Goal: Information Seeking & Learning: Compare options

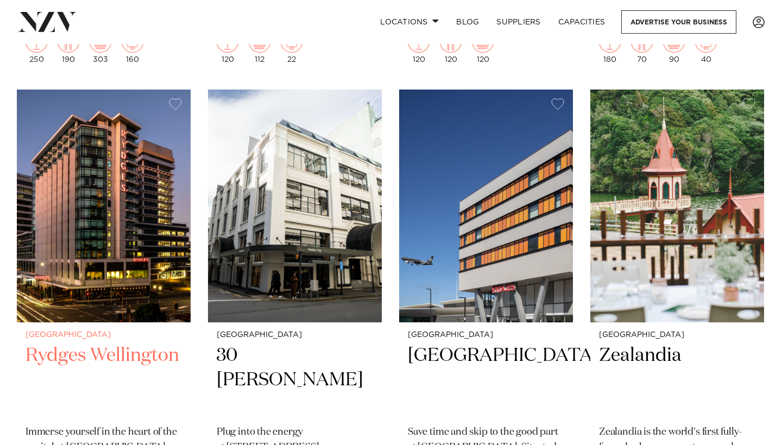
scroll to position [670, 0]
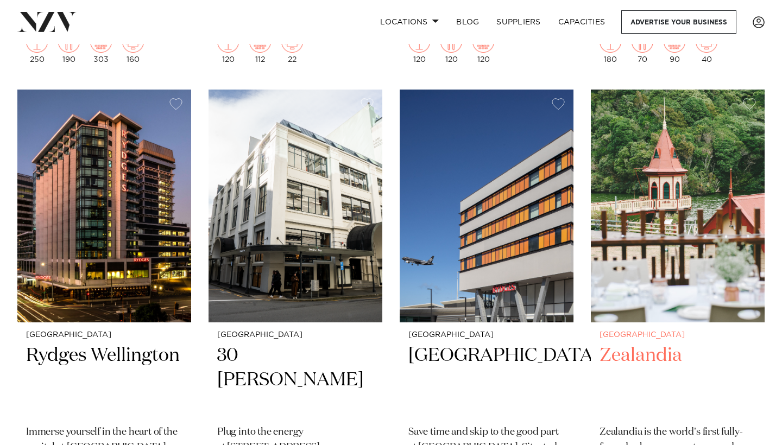
click at [647, 280] on img at bounding box center [678, 206] width 174 height 233
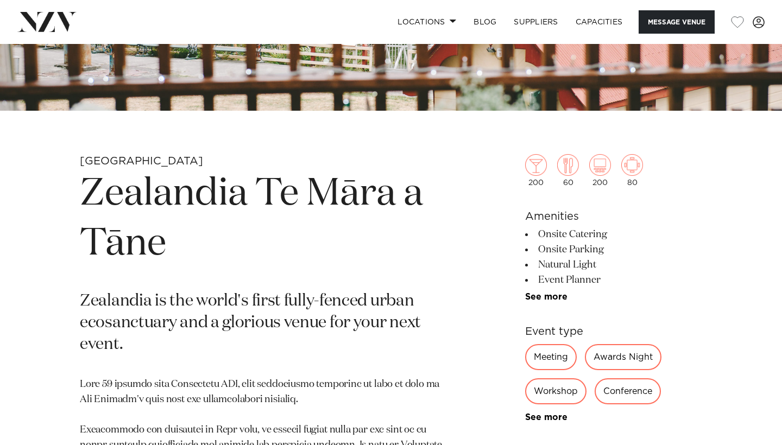
scroll to position [288, 0]
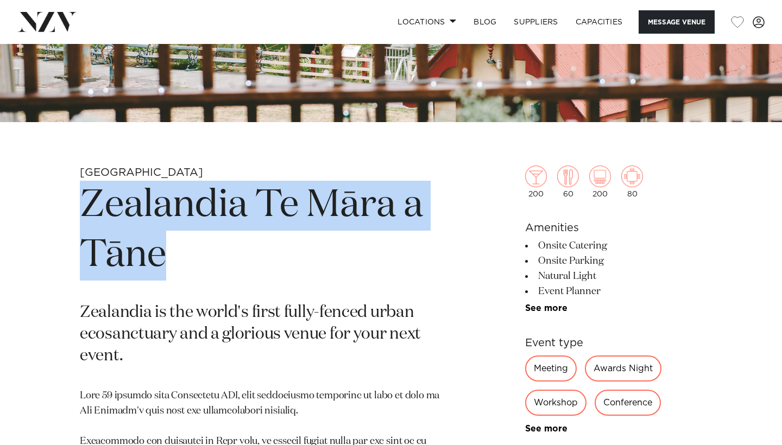
drag, startPoint x: 85, startPoint y: 201, endPoint x: 163, endPoint y: 255, distance: 95.3
click at [163, 257] on h1 "Zealandia Te Māra a Tāne" at bounding box center [264, 231] width 368 height 100
copy h1 "Zealandia Te Māra a Tāne"
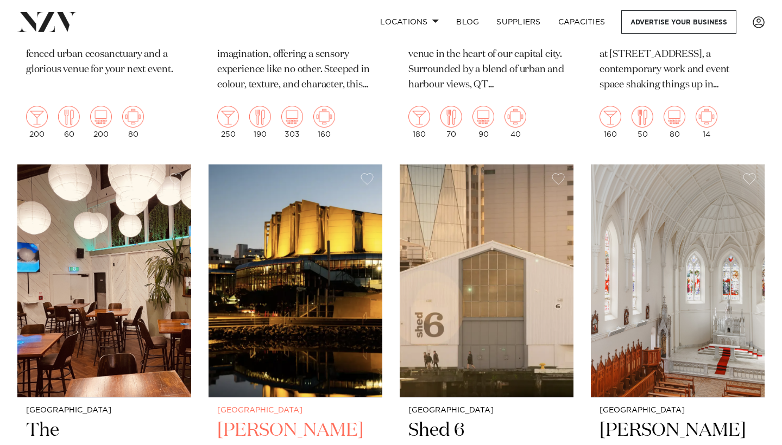
scroll to position [1070, 0]
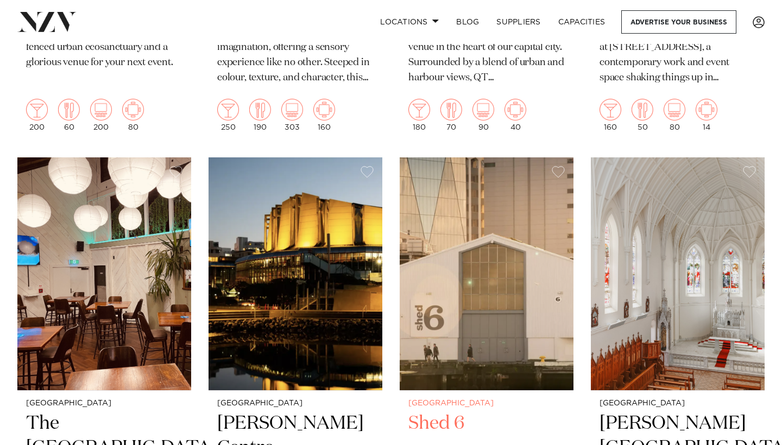
click at [427, 267] on img at bounding box center [487, 273] width 174 height 233
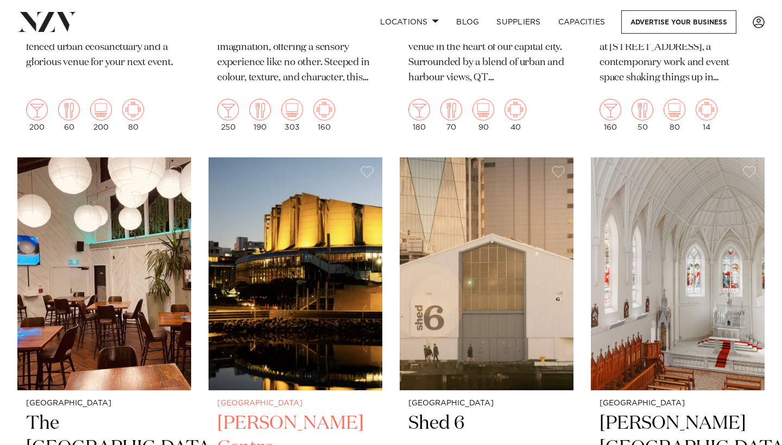
click at [294, 261] on img at bounding box center [295, 273] width 174 height 233
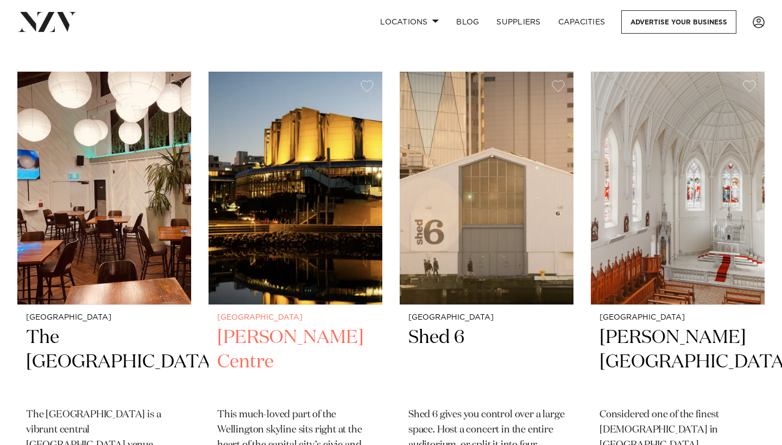
scroll to position [1157, 0]
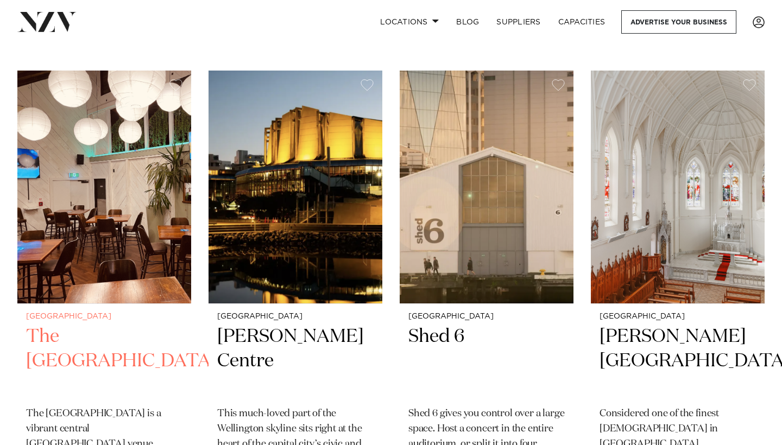
click at [145, 237] on img at bounding box center [104, 187] width 174 height 233
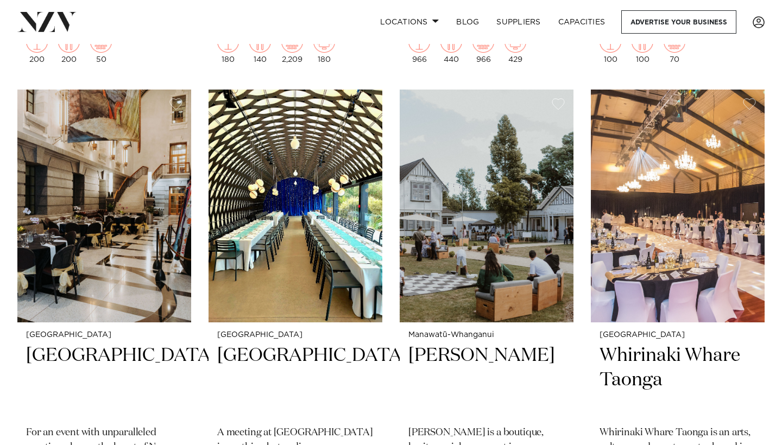
scroll to position [1607, 0]
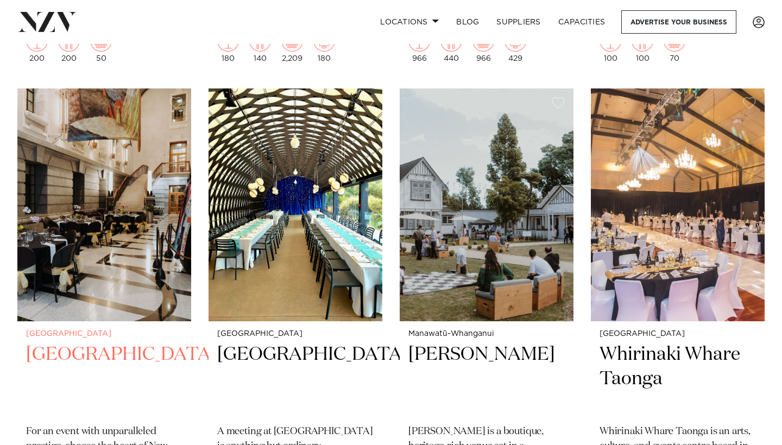
click at [148, 234] on img at bounding box center [104, 204] width 174 height 233
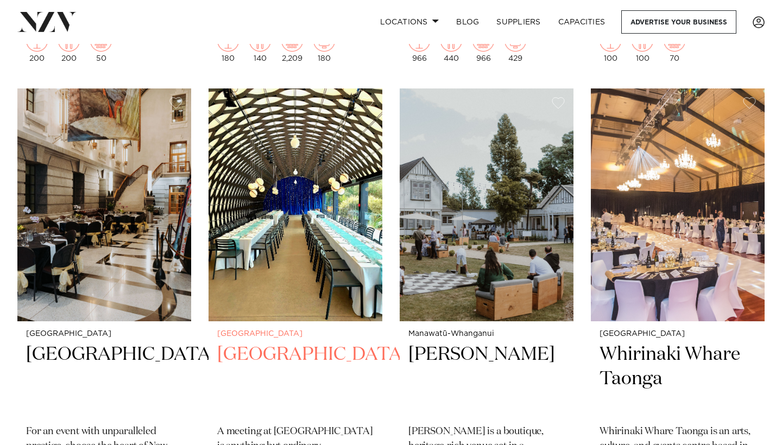
click at [320, 154] on img at bounding box center [295, 204] width 174 height 233
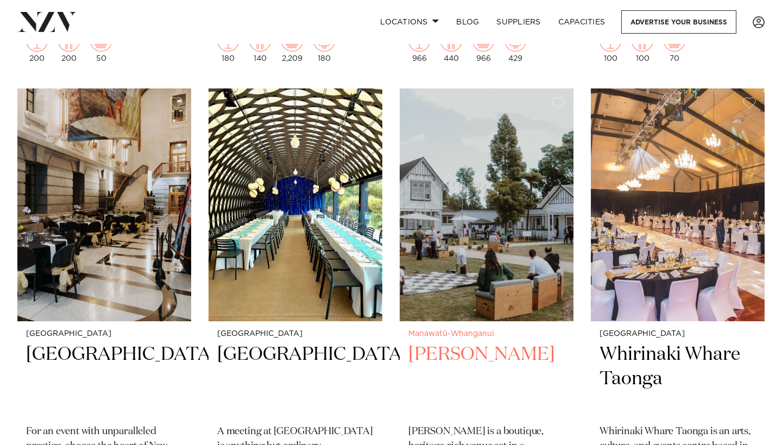
click at [461, 235] on img at bounding box center [487, 204] width 174 height 233
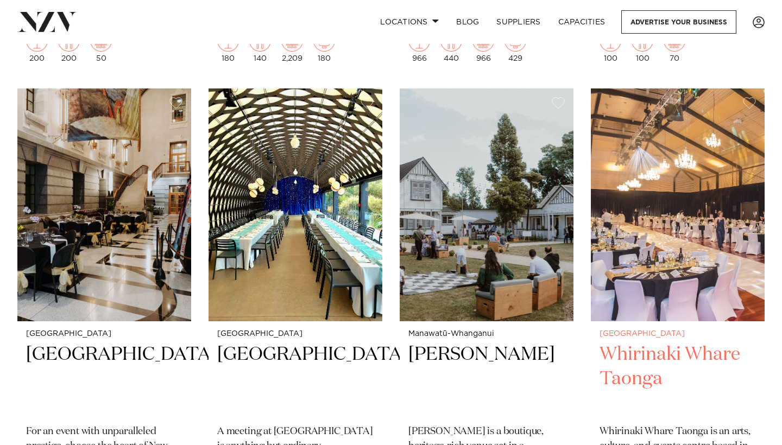
click at [619, 237] on img at bounding box center [678, 204] width 174 height 233
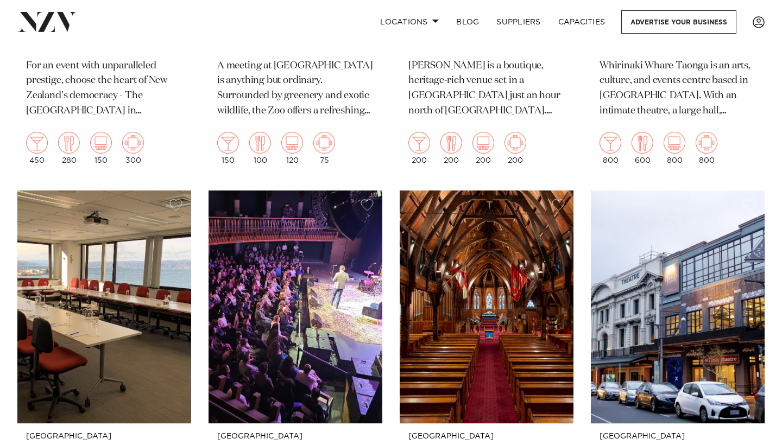
scroll to position [2072, 0]
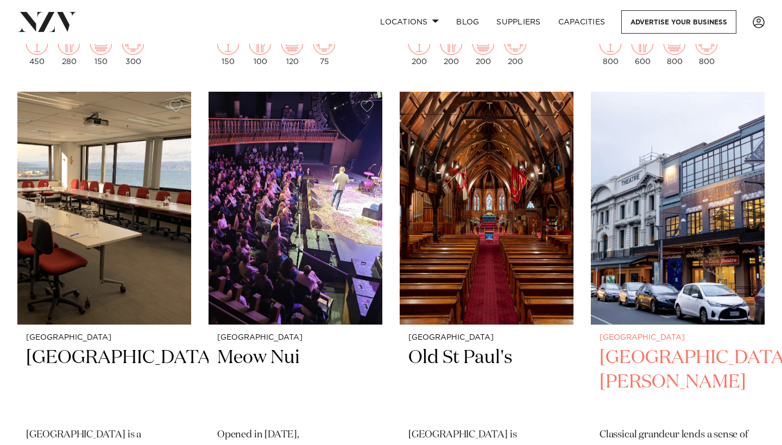
click at [644, 264] on img at bounding box center [678, 208] width 174 height 233
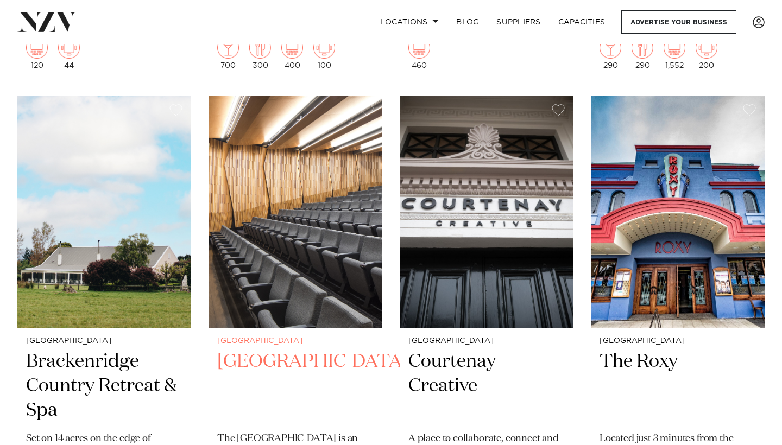
scroll to position [2538, 0]
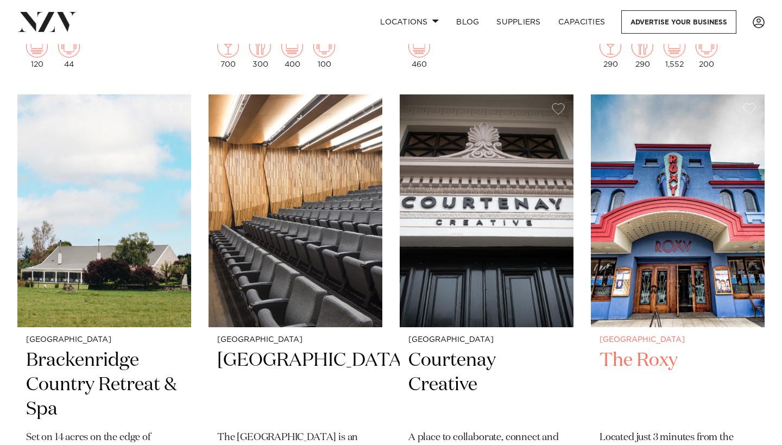
click at [601, 244] on img at bounding box center [678, 210] width 174 height 233
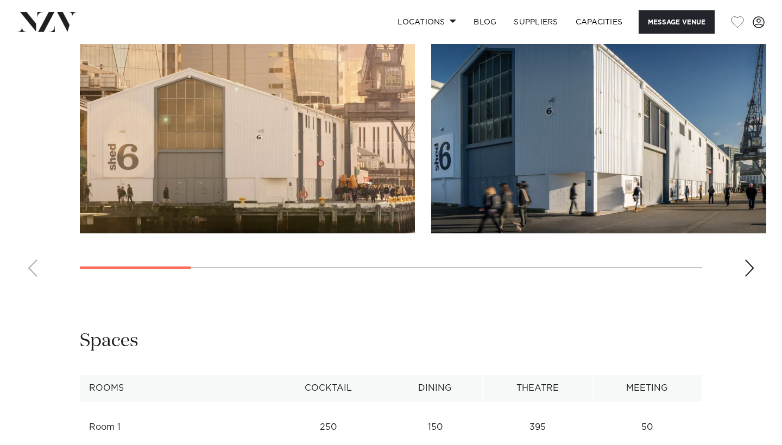
scroll to position [1214, 0]
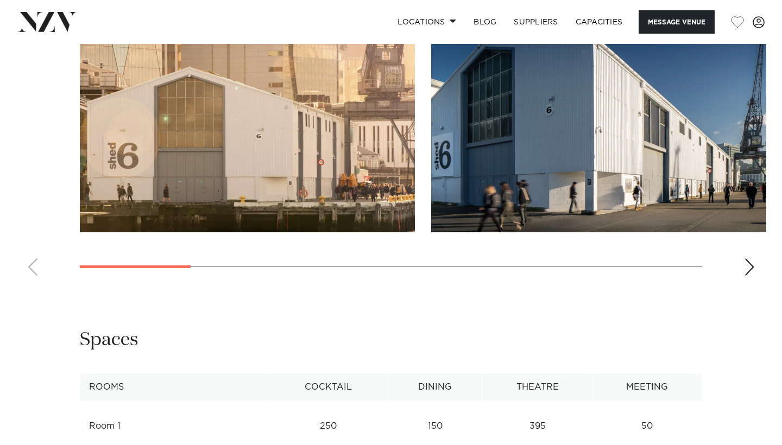
click at [747, 258] on div "Next slide" at bounding box center [749, 266] width 11 height 17
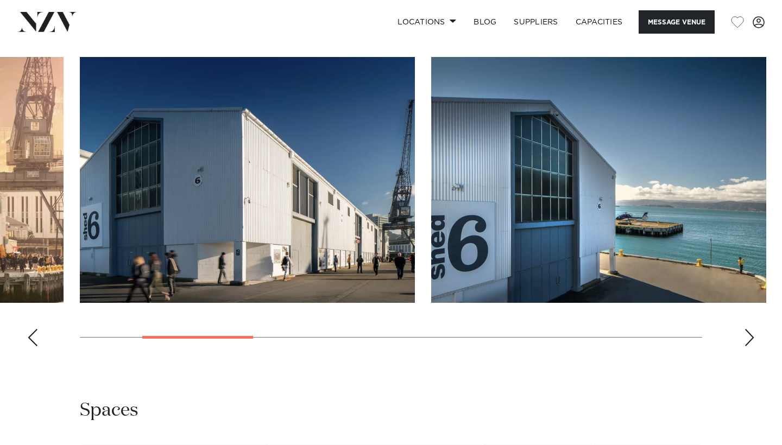
scroll to position [1143, 0]
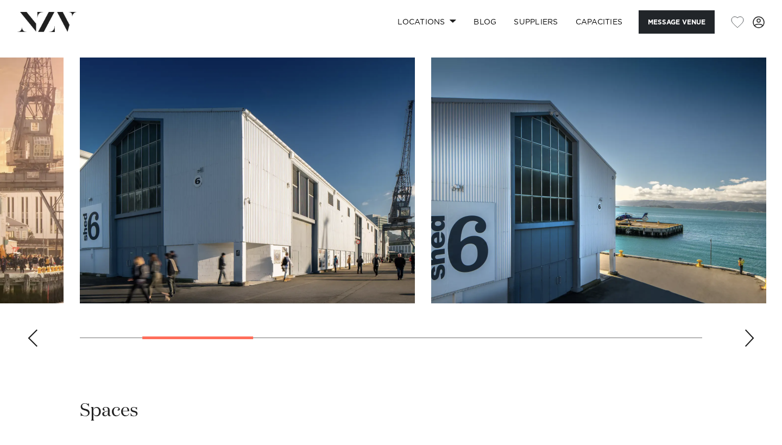
click at [749, 330] on div "Next slide" at bounding box center [749, 338] width 11 height 17
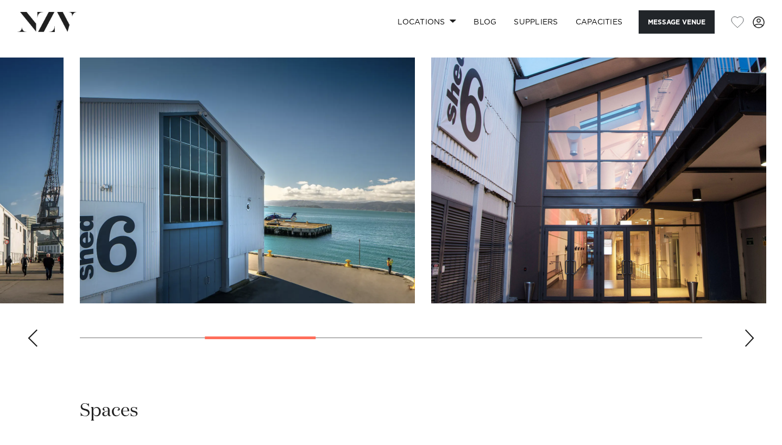
click at [749, 330] on div "Next slide" at bounding box center [749, 338] width 11 height 17
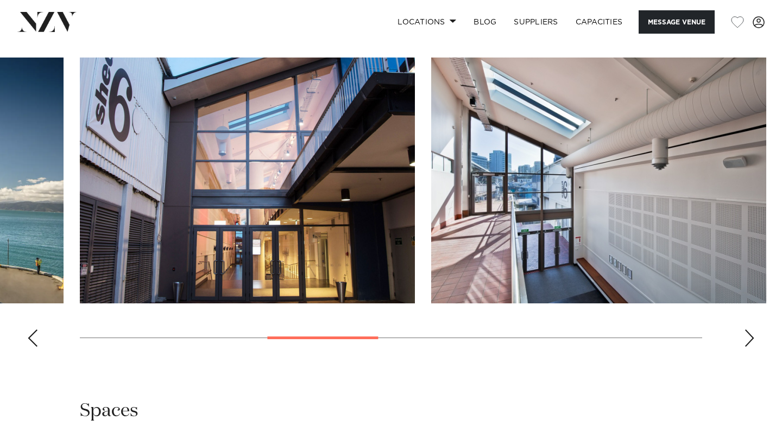
click at [749, 330] on div "Next slide" at bounding box center [749, 338] width 11 height 17
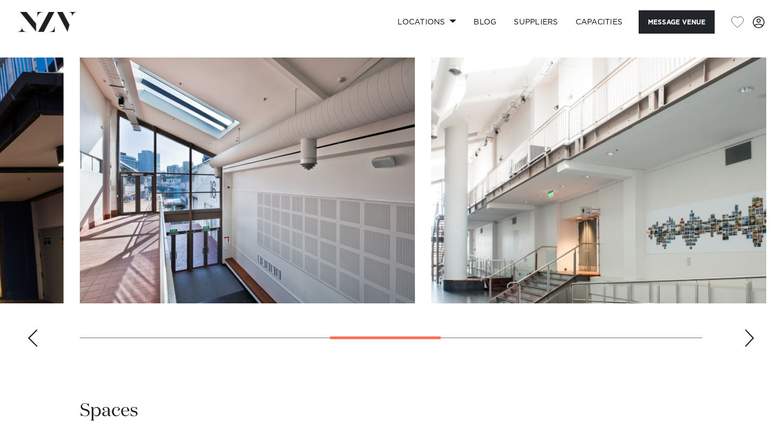
click at [749, 330] on div "Next slide" at bounding box center [749, 338] width 11 height 17
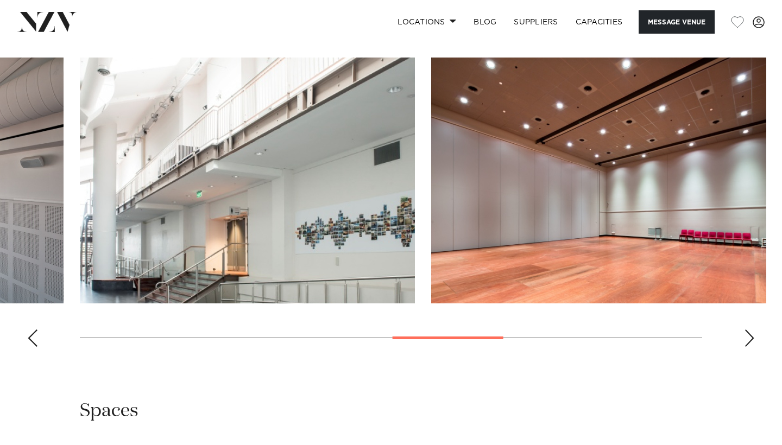
click at [749, 330] on div "Next slide" at bounding box center [749, 338] width 11 height 17
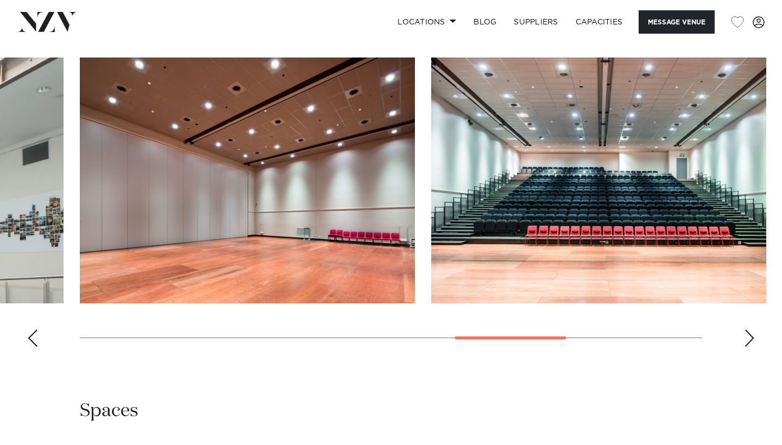
click at [749, 330] on div "Next slide" at bounding box center [749, 338] width 11 height 17
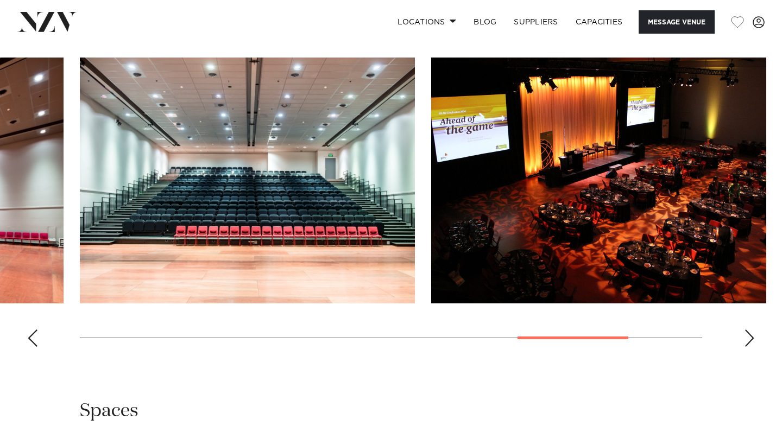
click at [749, 330] on div "Next slide" at bounding box center [749, 338] width 11 height 17
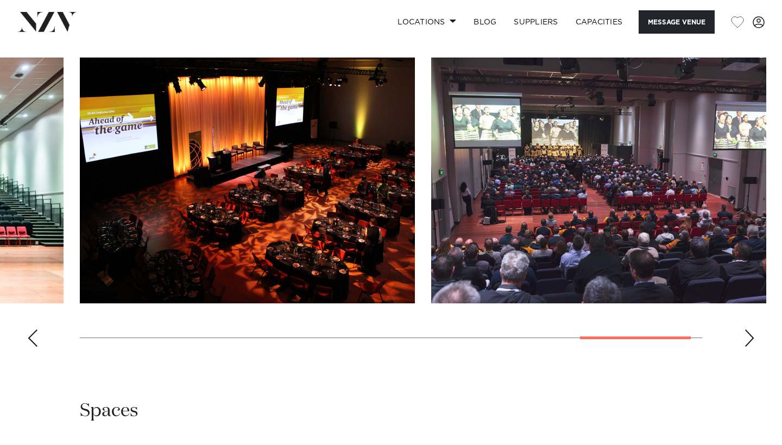
click at [749, 330] on div "Next slide" at bounding box center [749, 338] width 11 height 17
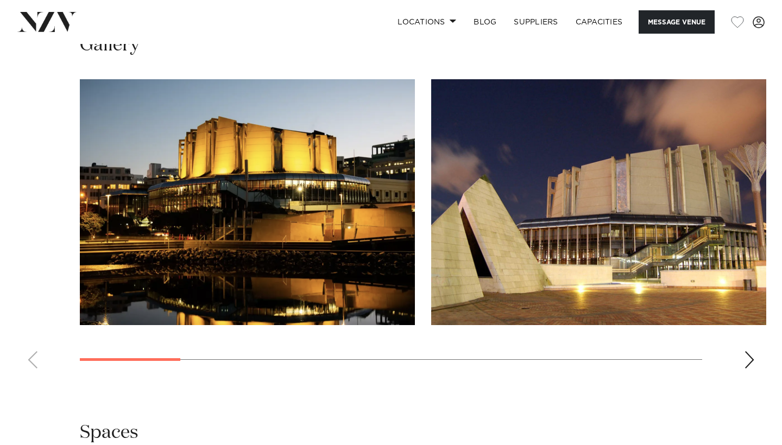
scroll to position [1212, 0]
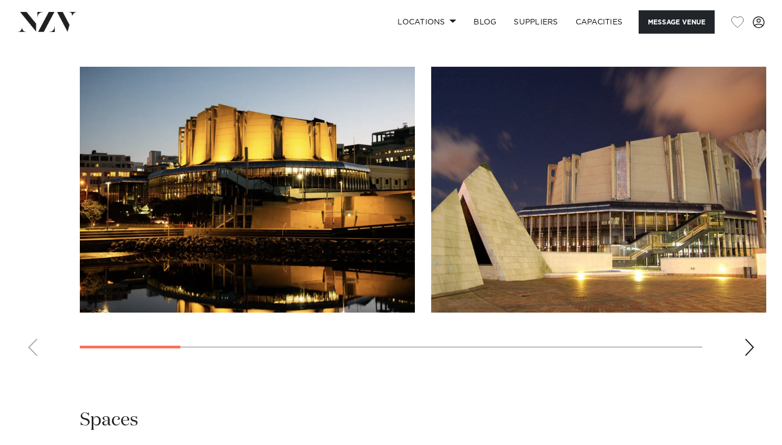
click at [750, 339] on div "Next slide" at bounding box center [749, 347] width 11 height 17
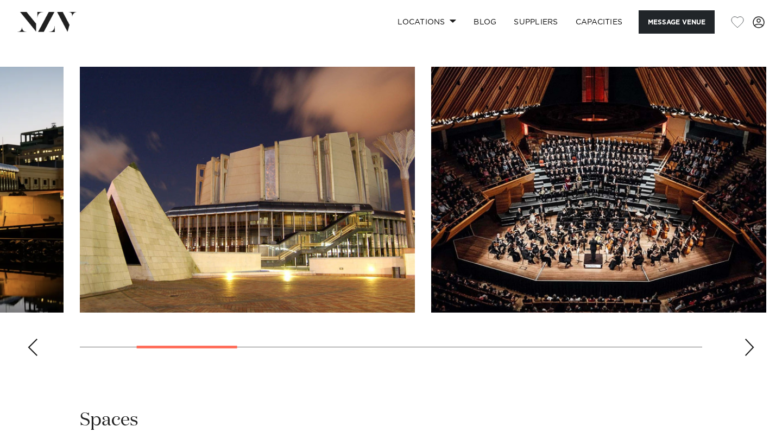
click at [750, 339] on div "Next slide" at bounding box center [749, 347] width 11 height 17
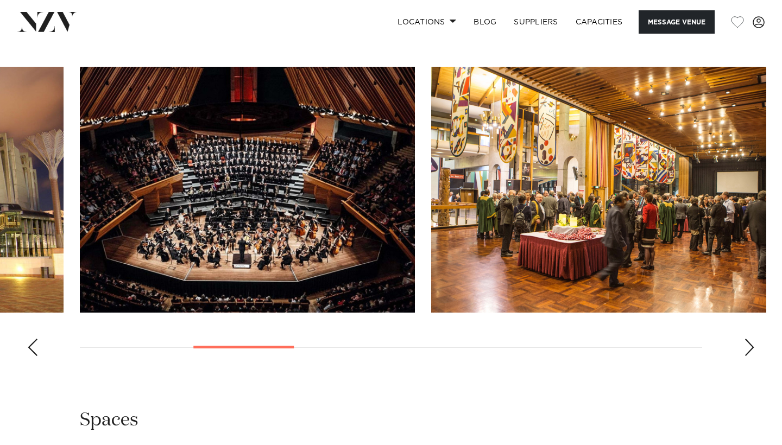
click at [750, 339] on div "Next slide" at bounding box center [749, 347] width 11 height 17
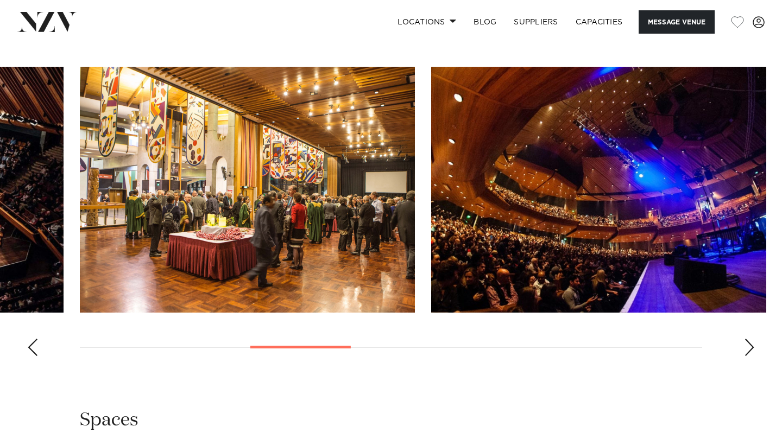
click at [750, 339] on div "Next slide" at bounding box center [749, 347] width 11 height 17
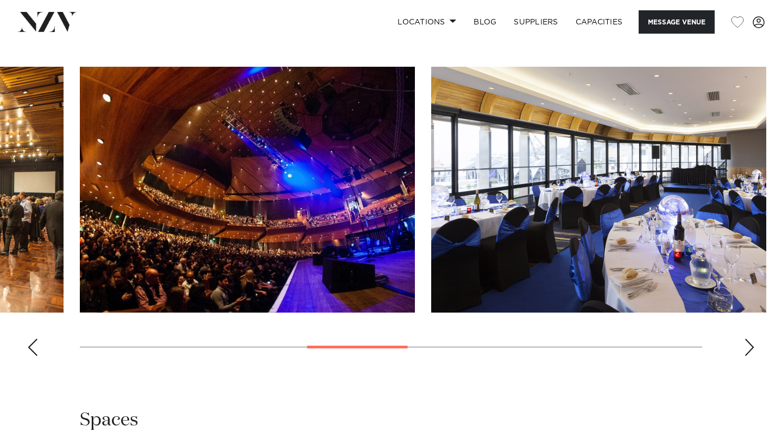
click at [747, 339] on div "Next slide" at bounding box center [749, 347] width 11 height 17
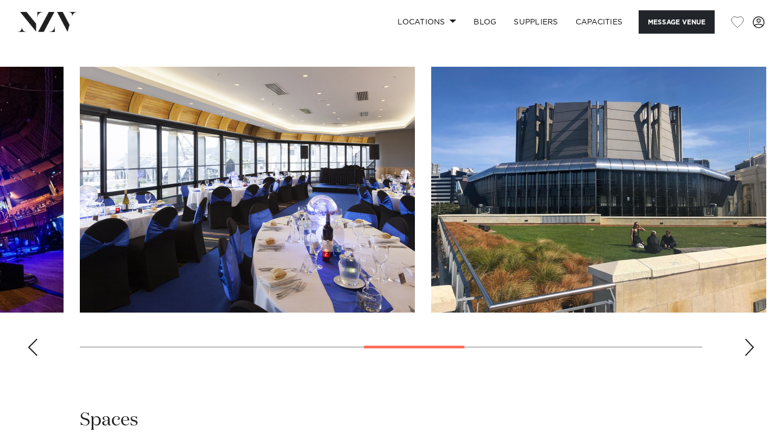
click at [747, 339] on div "Next slide" at bounding box center [749, 347] width 11 height 17
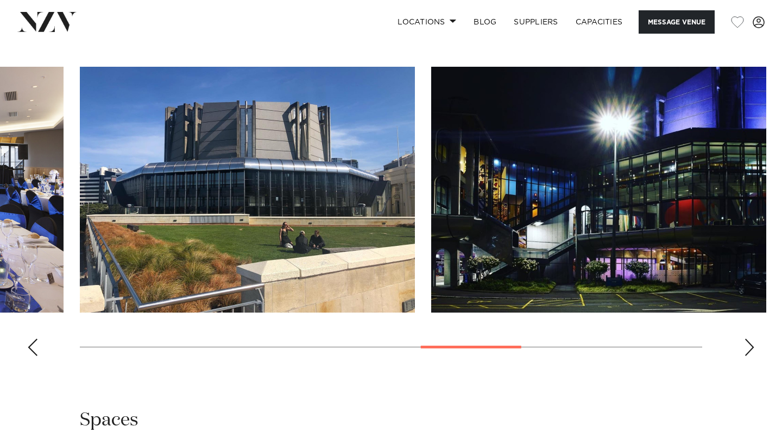
click at [747, 339] on div "Next slide" at bounding box center [749, 347] width 11 height 17
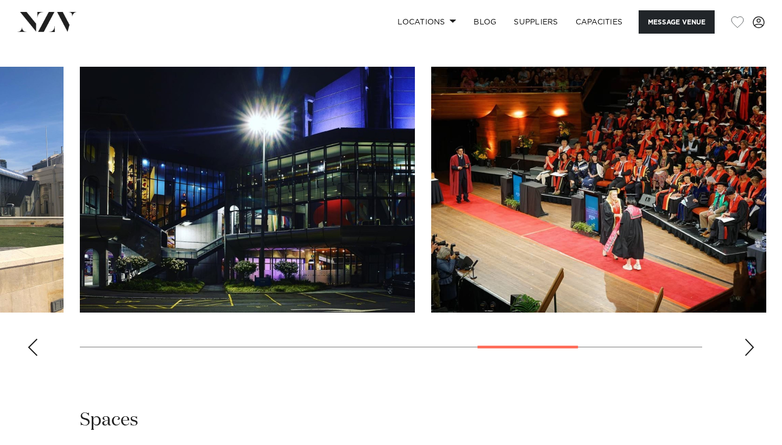
click at [747, 339] on div "Next slide" at bounding box center [749, 347] width 11 height 17
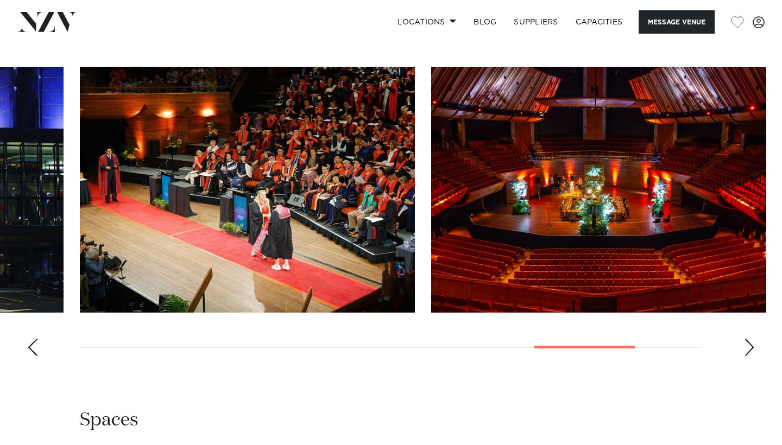
click at [747, 339] on div "Next slide" at bounding box center [749, 347] width 11 height 17
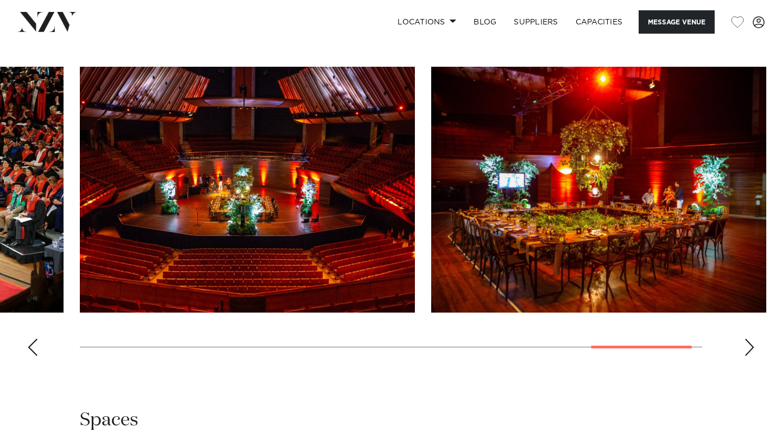
click at [747, 339] on div "Next slide" at bounding box center [749, 347] width 11 height 17
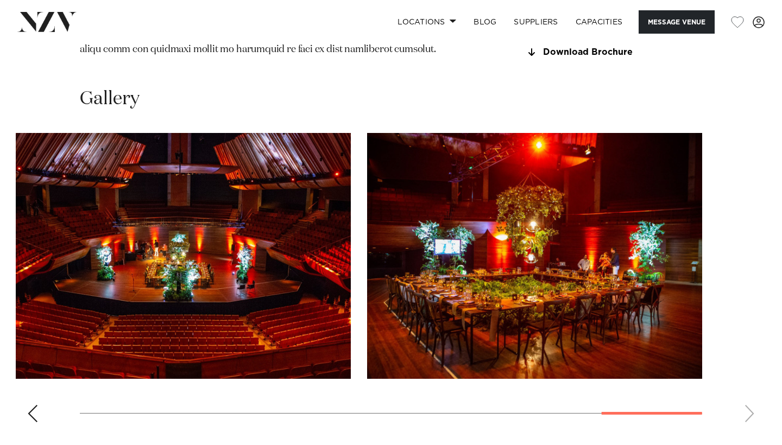
scroll to position [1147, 0]
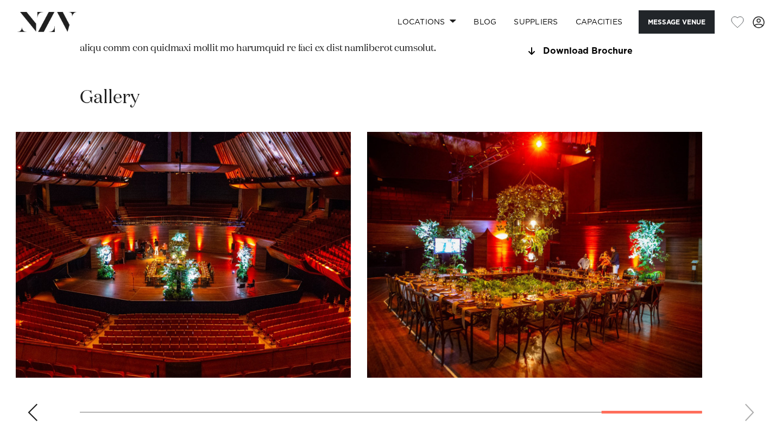
click at [29, 404] on div "Previous slide" at bounding box center [32, 412] width 11 height 17
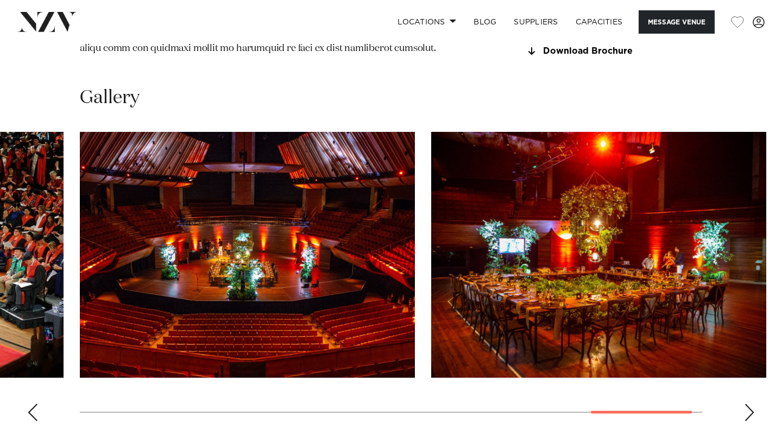
click at [29, 404] on div "Previous slide" at bounding box center [32, 412] width 11 height 17
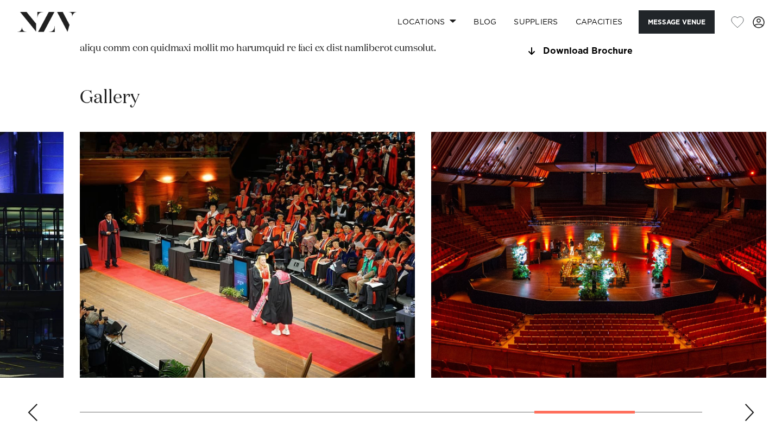
click at [29, 404] on div "Previous slide" at bounding box center [32, 412] width 11 height 17
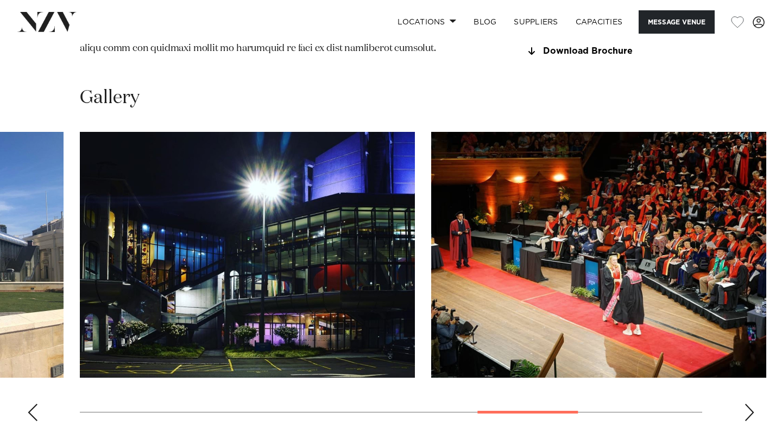
click at [29, 404] on div "Previous slide" at bounding box center [32, 412] width 11 height 17
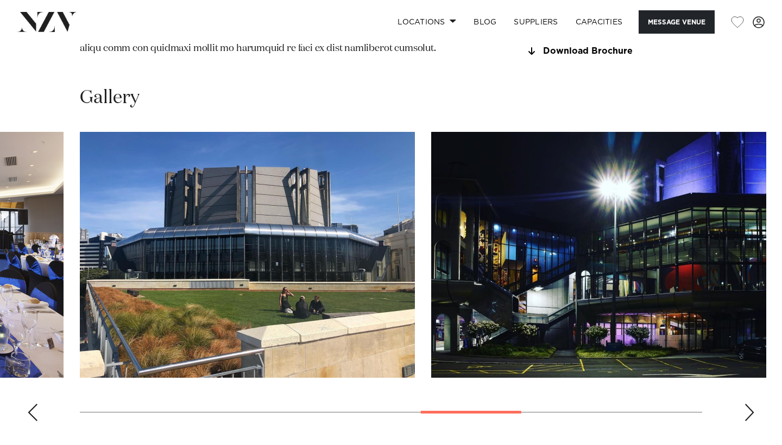
click at [29, 404] on div "Previous slide" at bounding box center [32, 412] width 11 height 17
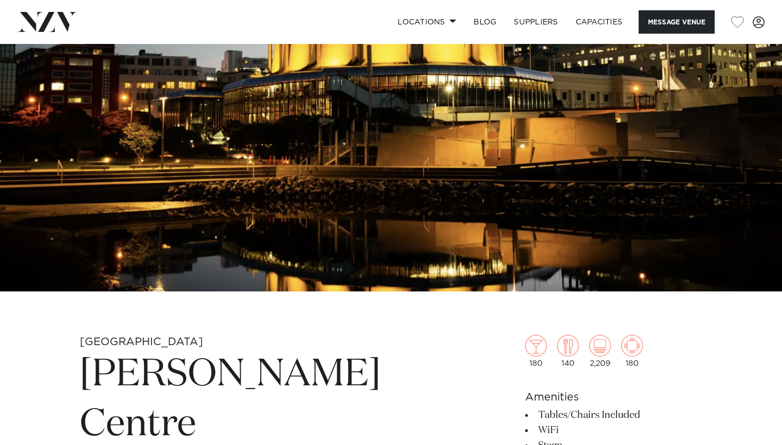
scroll to position [114, 0]
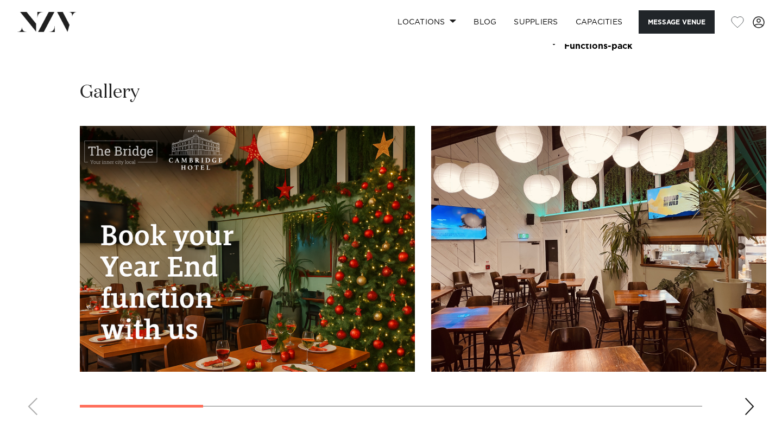
scroll to position [1097, 0]
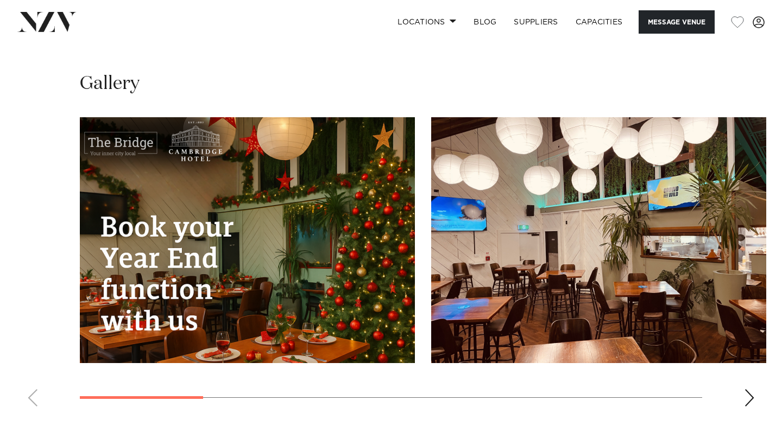
click at [750, 389] on div "Next slide" at bounding box center [749, 397] width 11 height 17
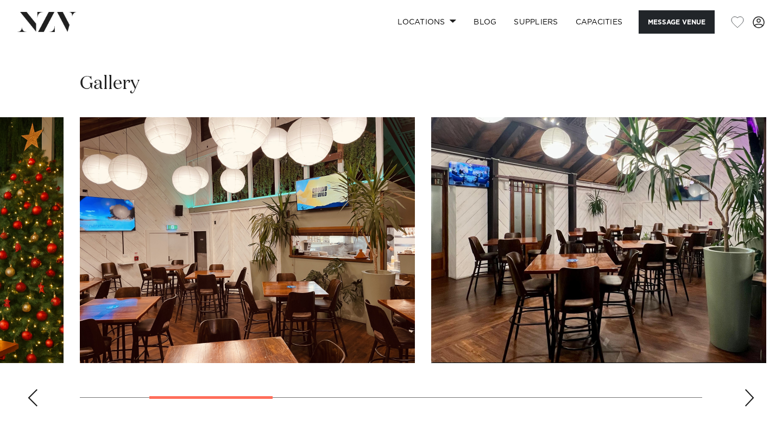
click at [750, 389] on div "Next slide" at bounding box center [749, 397] width 11 height 17
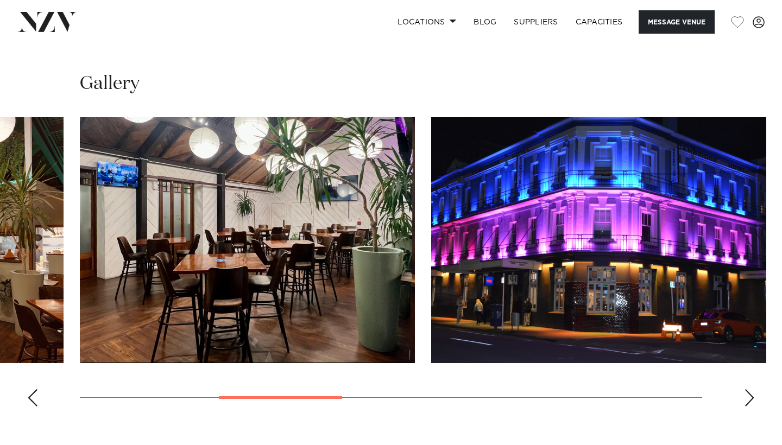
click at [750, 389] on div "Next slide" at bounding box center [749, 397] width 11 height 17
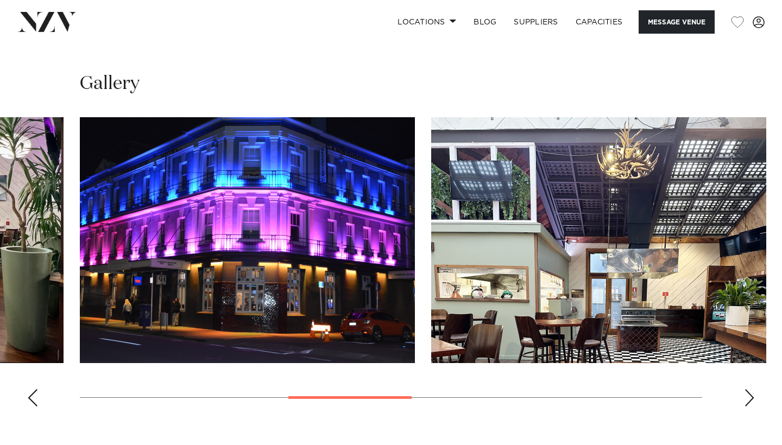
click at [750, 389] on div "Next slide" at bounding box center [749, 397] width 11 height 17
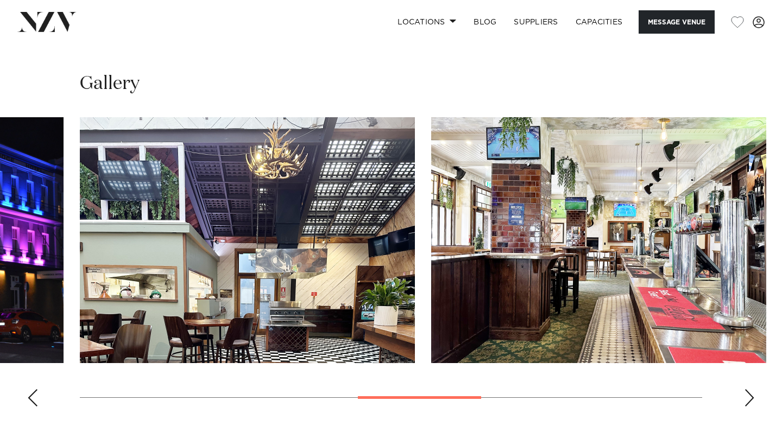
click at [750, 389] on div "Next slide" at bounding box center [749, 397] width 11 height 17
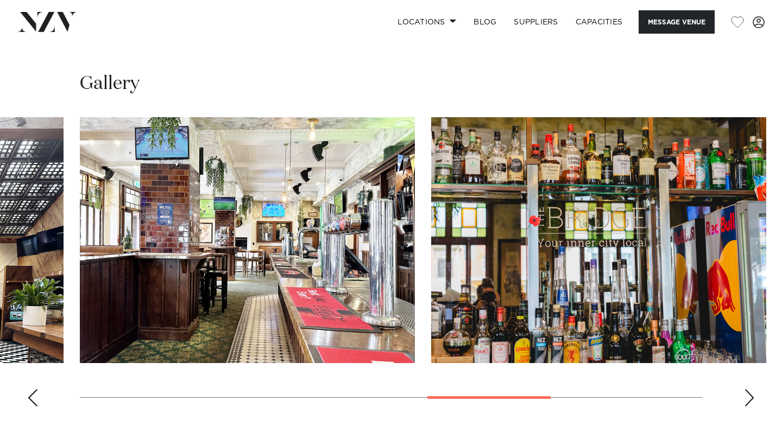
click at [750, 389] on div "Next slide" at bounding box center [749, 397] width 11 height 17
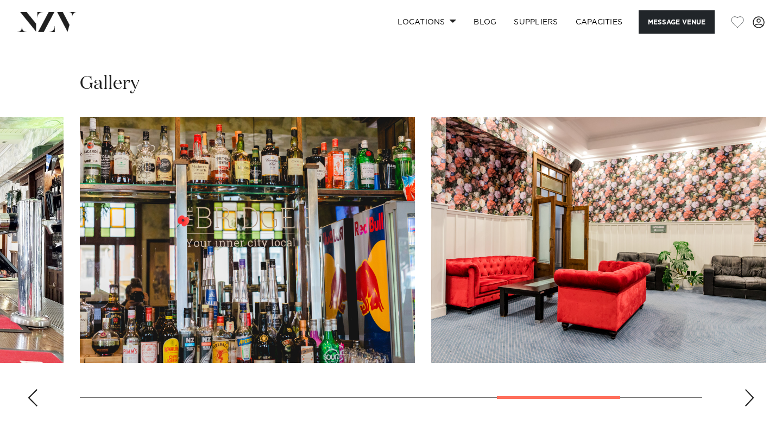
click at [750, 389] on div "Next slide" at bounding box center [749, 397] width 11 height 17
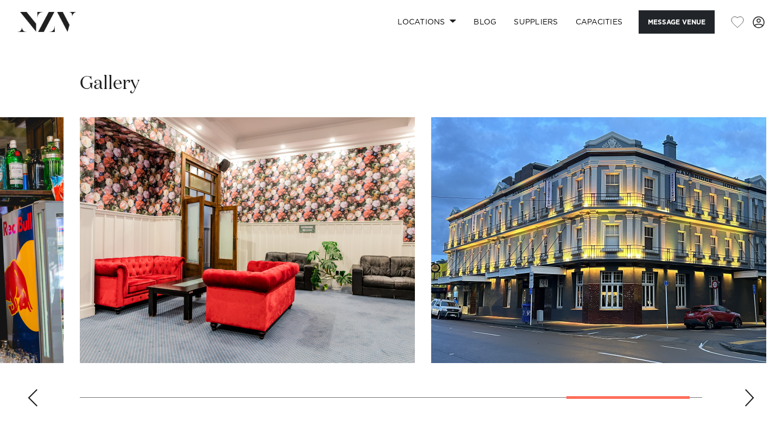
click at [750, 389] on div "Next slide" at bounding box center [749, 397] width 11 height 17
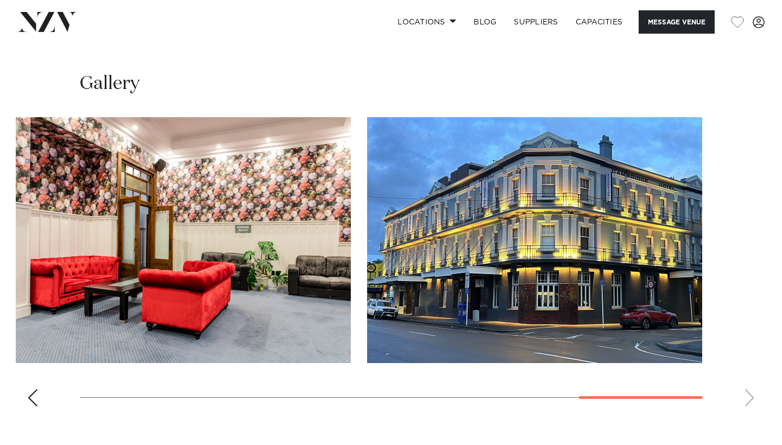
click at [32, 389] on div "Previous slide" at bounding box center [32, 397] width 11 height 17
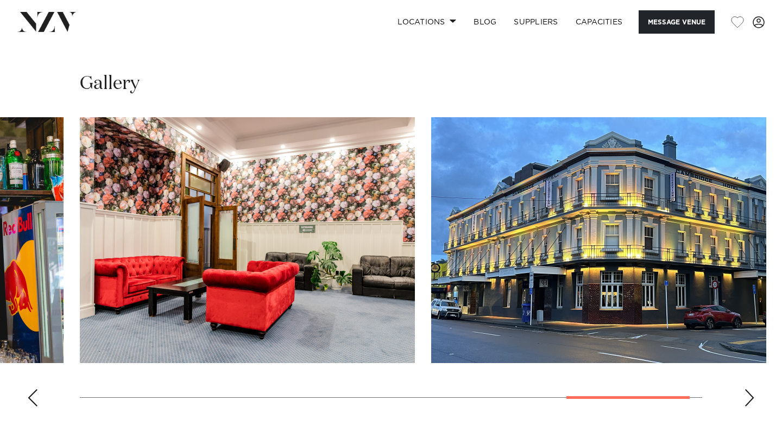
click at [32, 389] on div "Previous slide" at bounding box center [32, 397] width 11 height 17
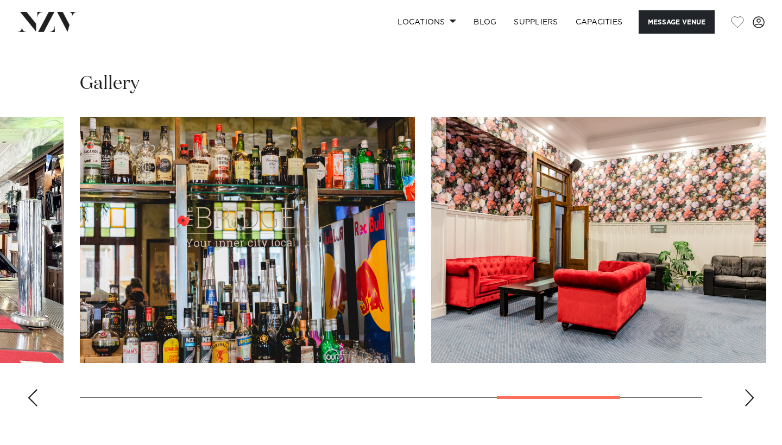
click at [32, 389] on div "Previous slide" at bounding box center [32, 397] width 11 height 17
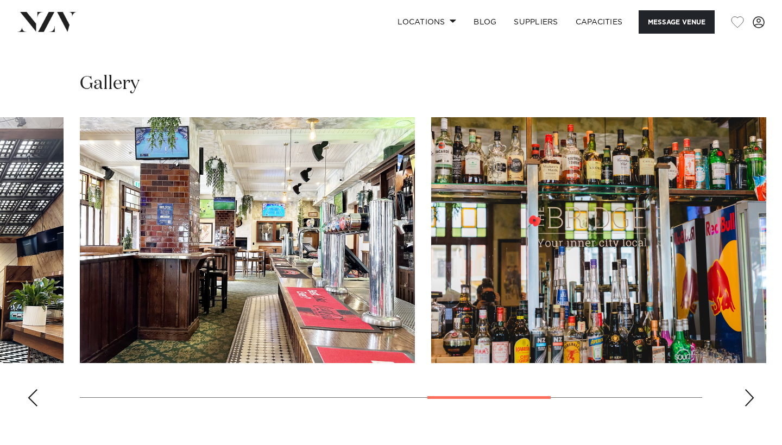
click at [32, 389] on div "Previous slide" at bounding box center [32, 397] width 11 height 17
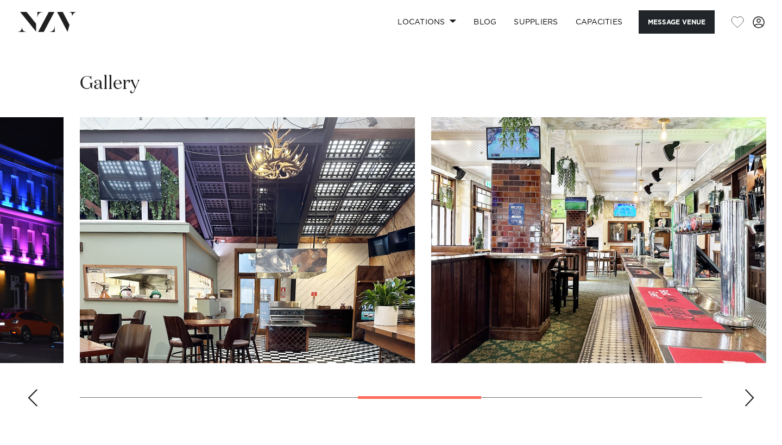
click at [32, 389] on div "Previous slide" at bounding box center [32, 397] width 11 height 17
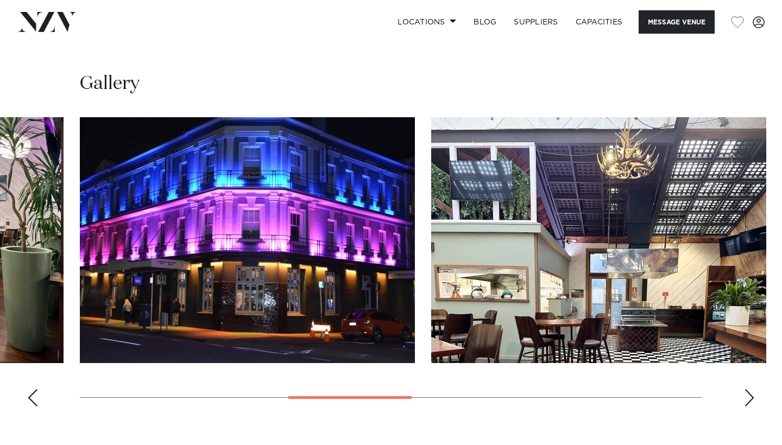
click at [32, 389] on div "Previous slide" at bounding box center [32, 397] width 11 height 17
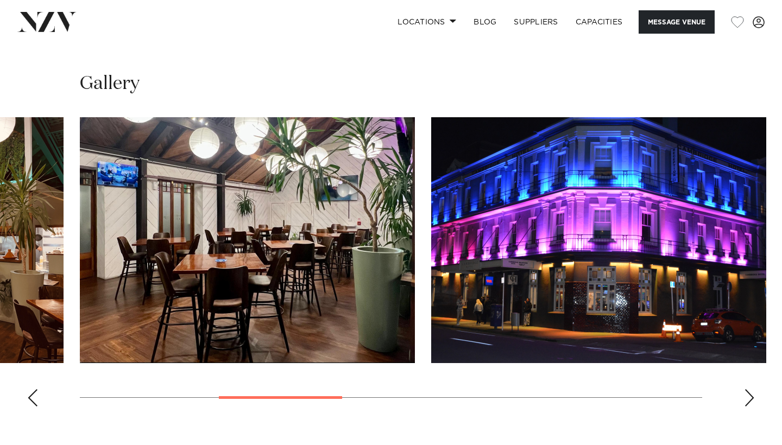
click at [32, 389] on div "Previous slide" at bounding box center [32, 397] width 11 height 17
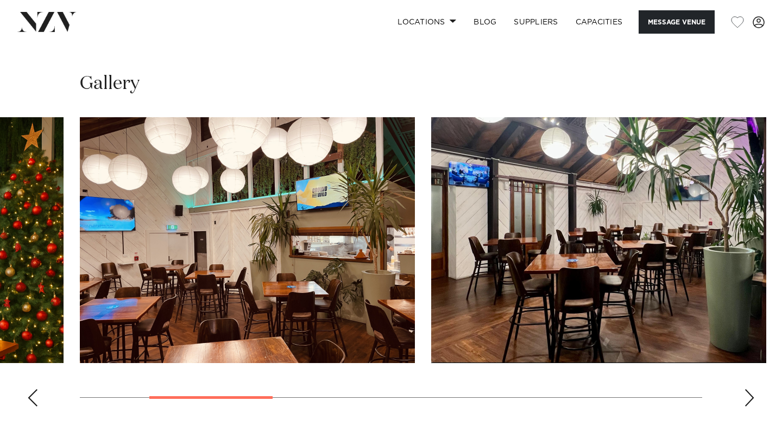
click at [32, 389] on div "Previous slide" at bounding box center [32, 397] width 11 height 17
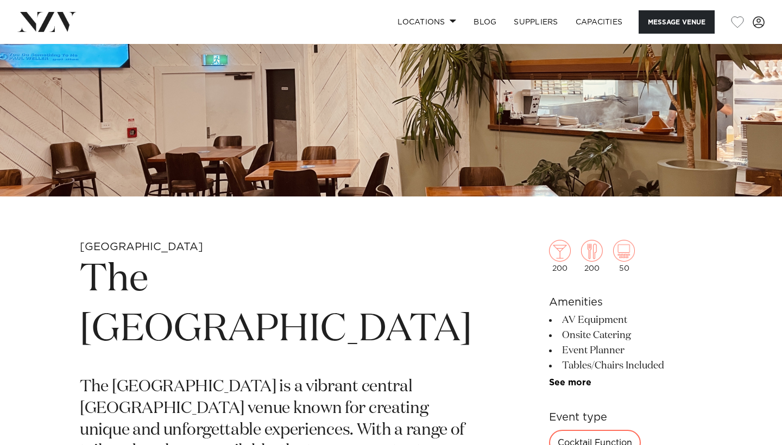
scroll to position [213, 0]
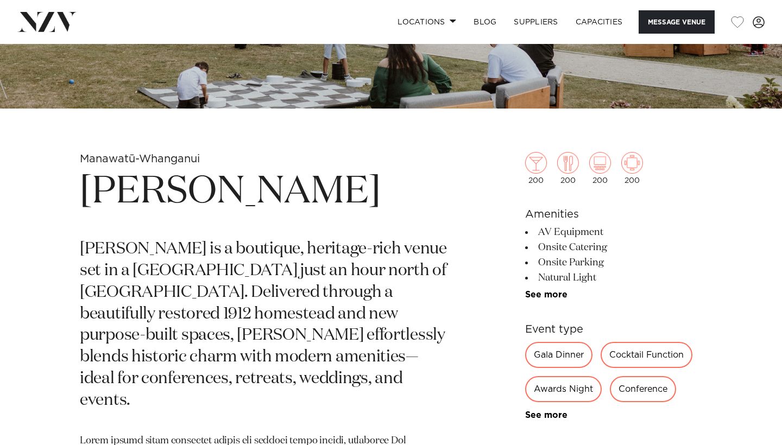
scroll to position [63, 0]
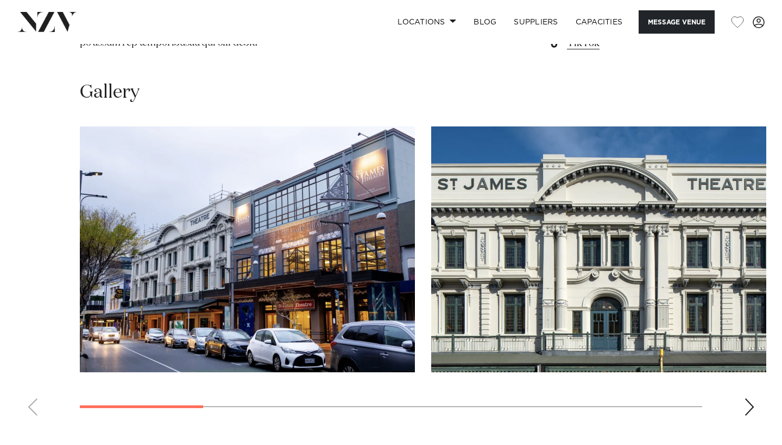
scroll to position [1094, 0]
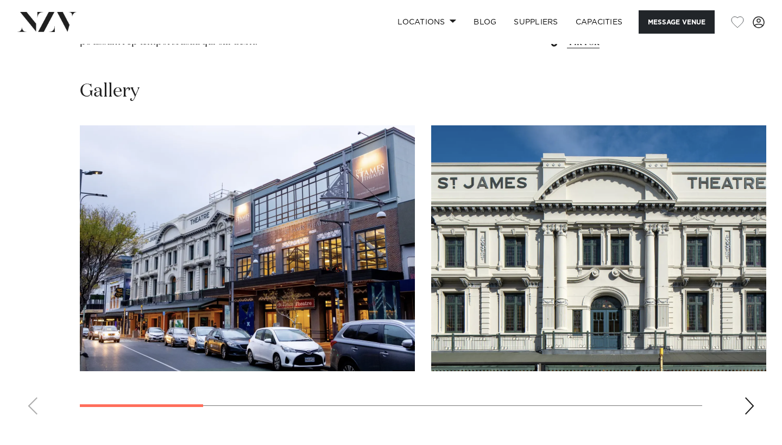
click at [749, 397] on div "Next slide" at bounding box center [749, 405] width 11 height 17
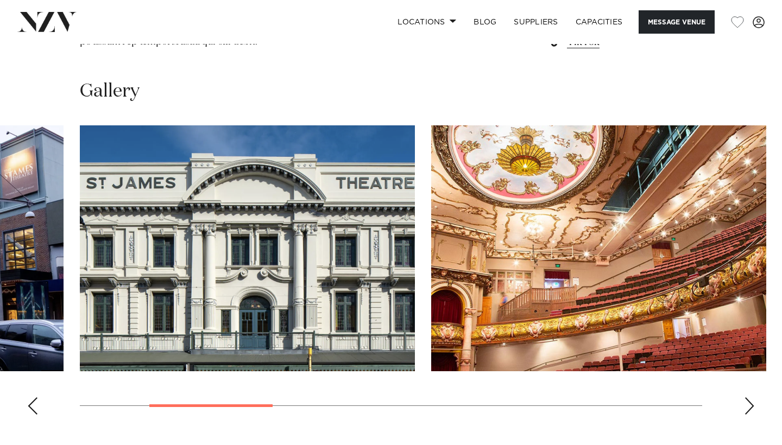
click at [749, 397] on div "Next slide" at bounding box center [749, 405] width 11 height 17
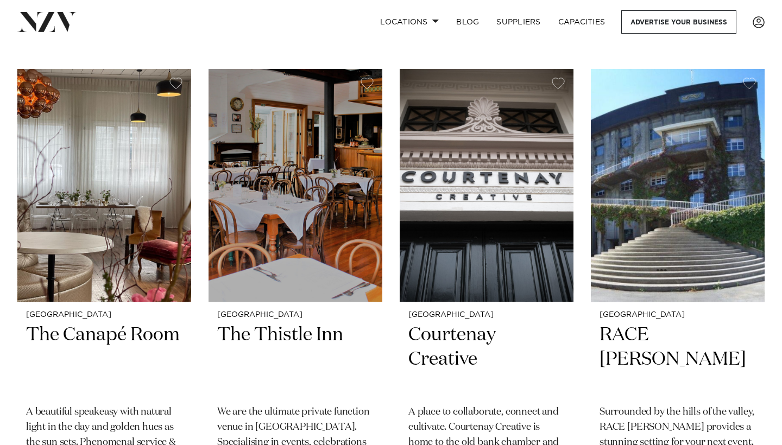
scroll to position [3035, 0]
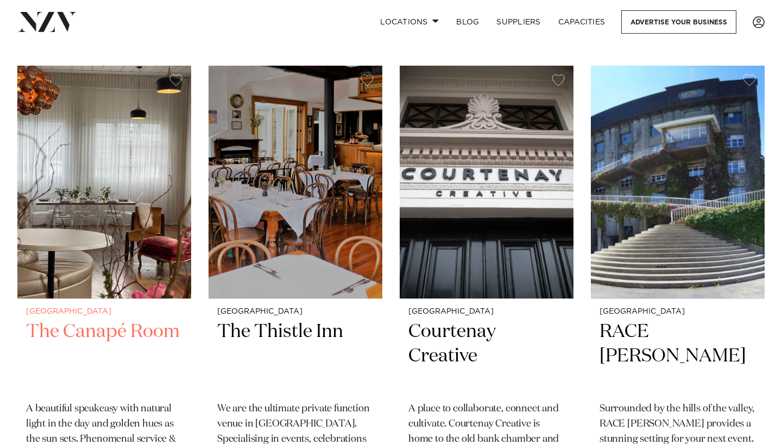
click at [72, 187] on img at bounding box center [104, 182] width 174 height 233
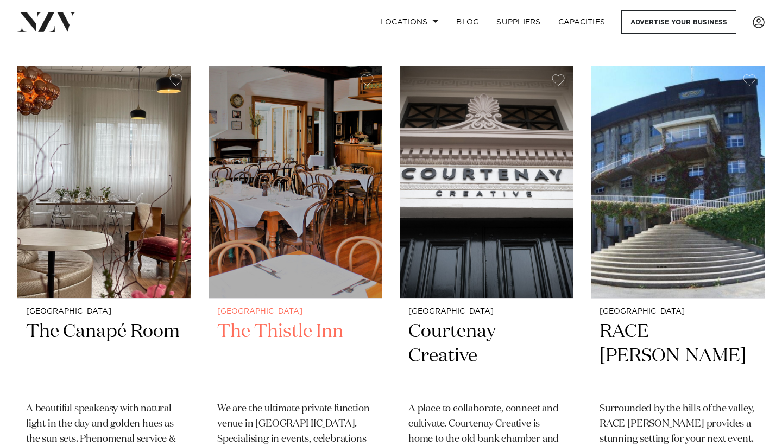
click at [284, 225] on img at bounding box center [295, 182] width 174 height 233
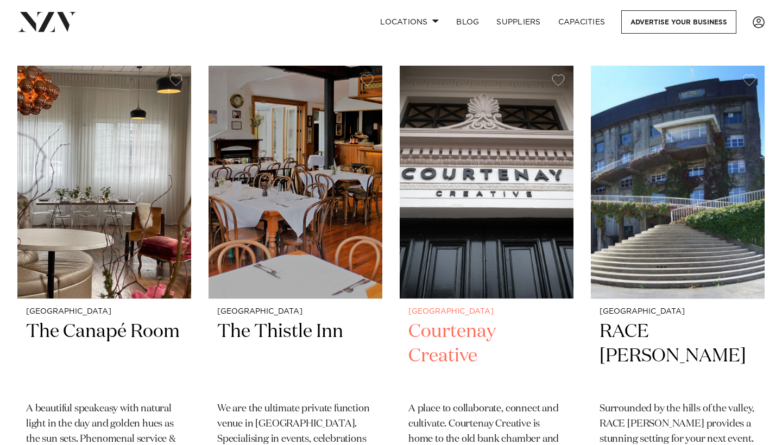
click at [491, 225] on img at bounding box center [487, 182] width 174 height 233
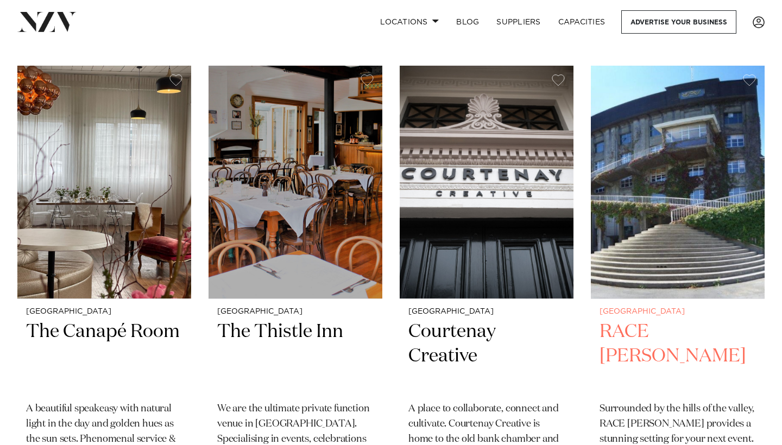
click at [630, 242] on img at bounding box center [678, 182] width 174 height 233
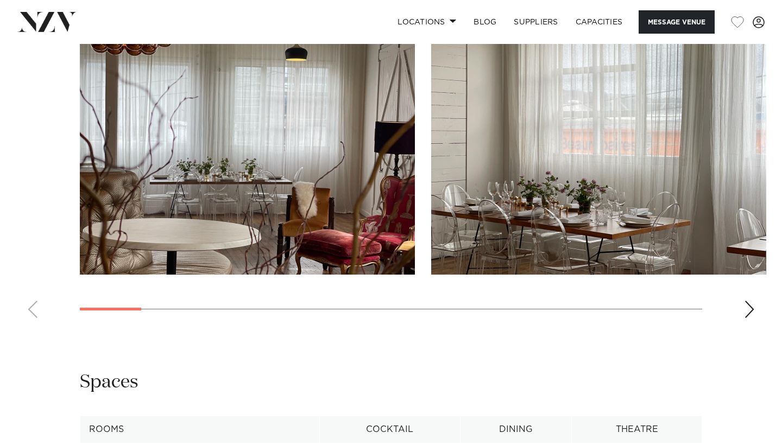
scroll to position [1059, 0]
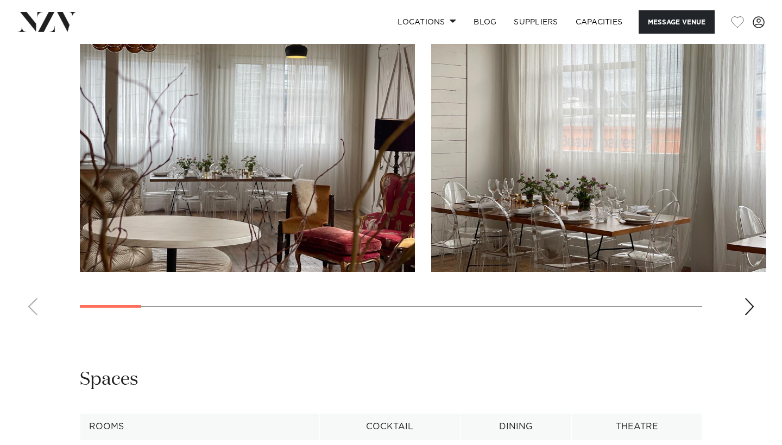
click at [751, 303] on div "Next slide" at bounding box center [749, 306] width 11 height 17
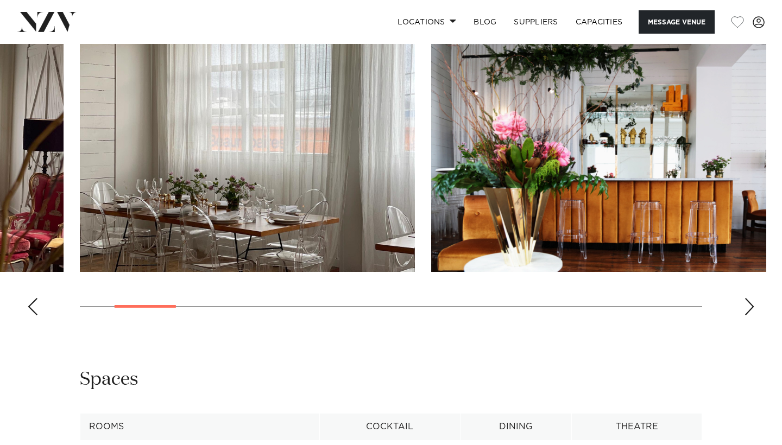
click at [751, 303] on div "Next slide" at bounding box center [749, 306] width 11 height 17
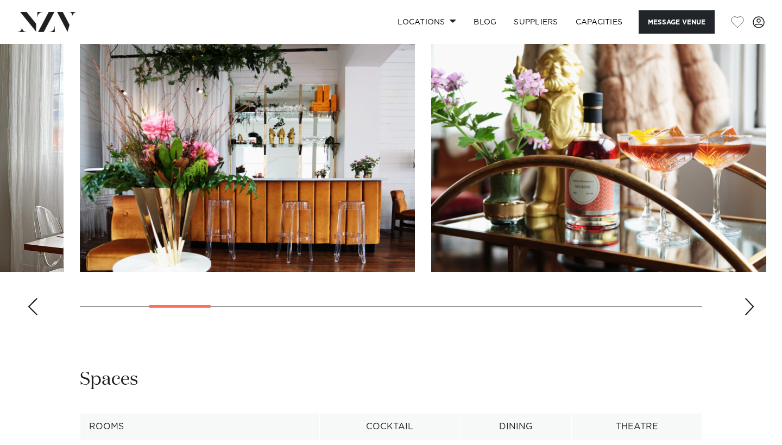
click at [751, 303] on div "Next slide" at bounding box center [749, 306] width 11 height 17
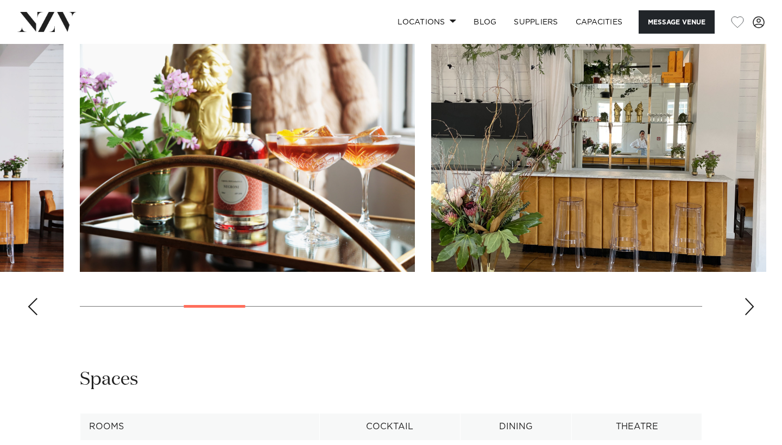
click at [751, 303] on div "Next slide" at bounding box center [749, 306] width 11 height 17
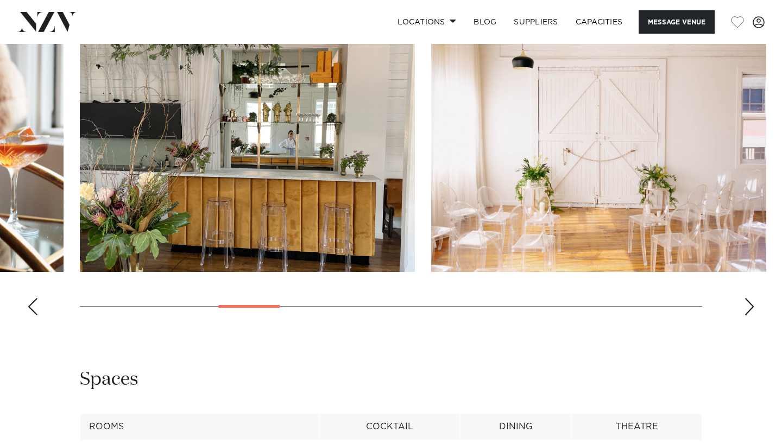
click at [751, 303] on div "Next slide" at bounding box center [749, 306] width 11 height 17
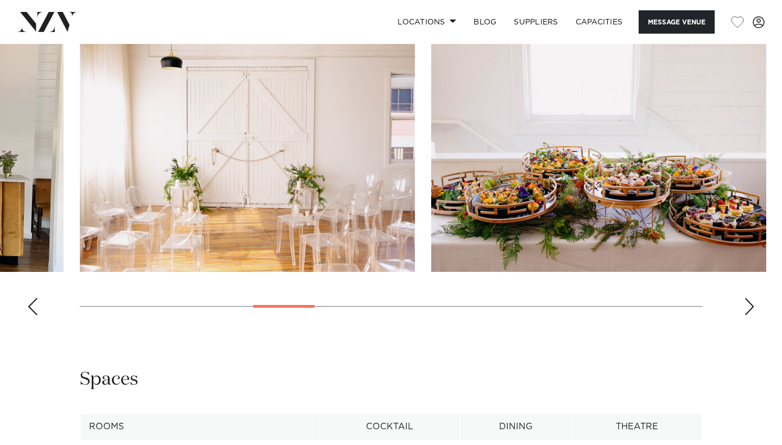
click at [751, 303] on div "Next slide" at bounding box center [749, 306] width 11 height 17
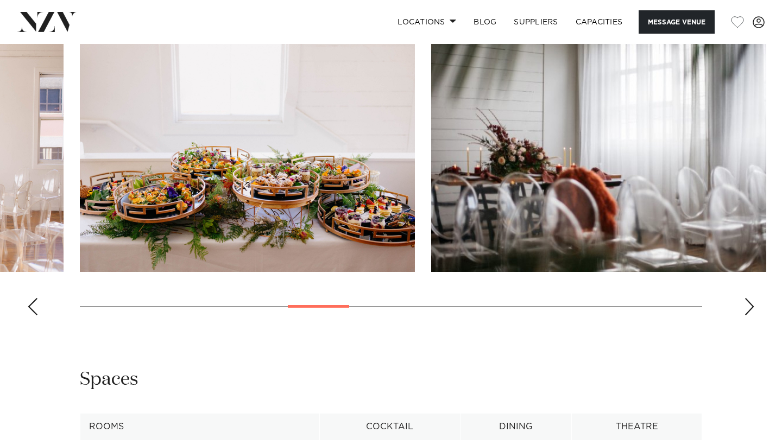
click at [751, 303] on div "Next slide" at bounding box center [749, 306] width 11 height 17
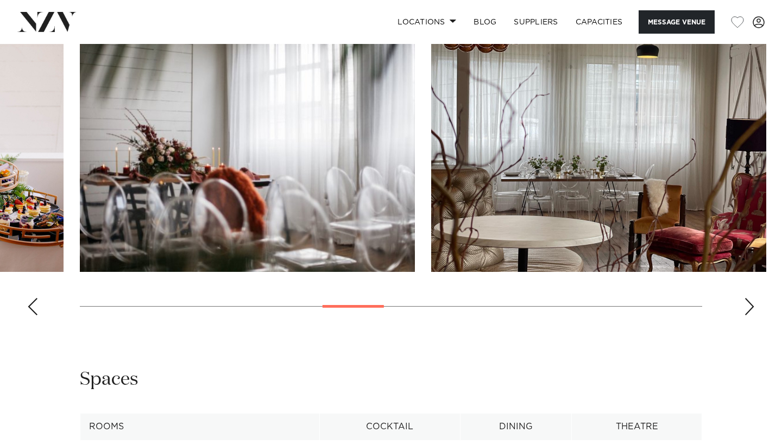
click at [751, 303] on div "Next slide" at bounding box center [749, 306] width 11 height 17
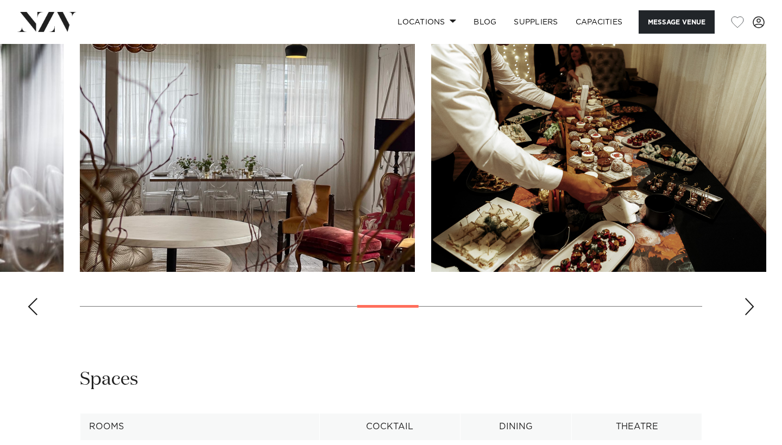
click at [751, 303] on div "Next slide" at bounding box center [749, 306] width 11 height 17
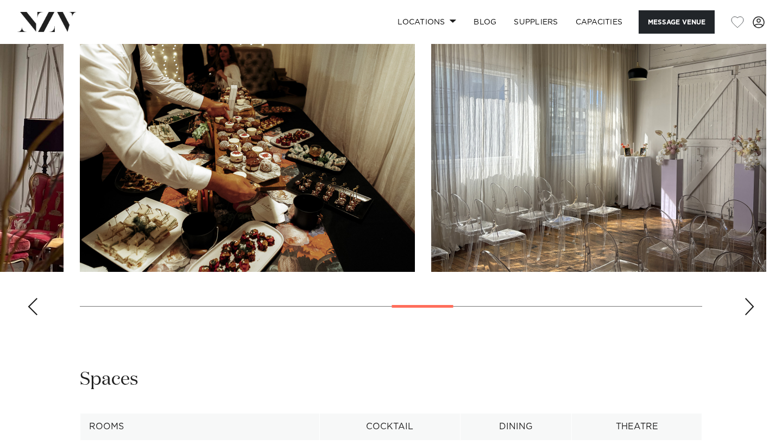
click at [751, 303] on div "Next slide" at bounding box center [749, 306] width 11 height 17
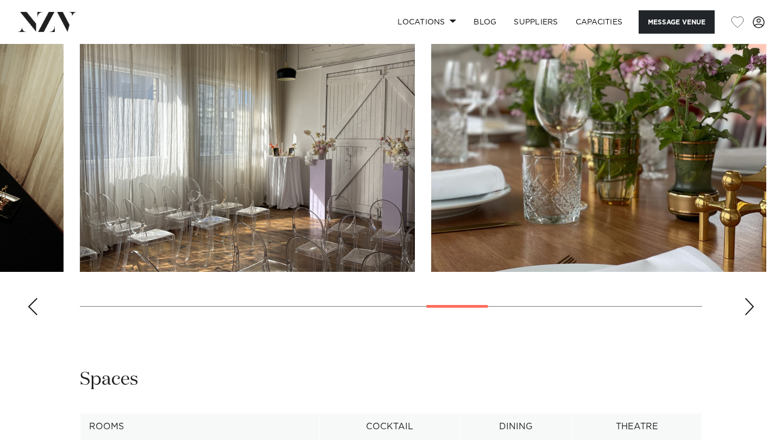
click at [751, 303] on div "Next slide" at bounding box center [749, 306] width 11 height 17
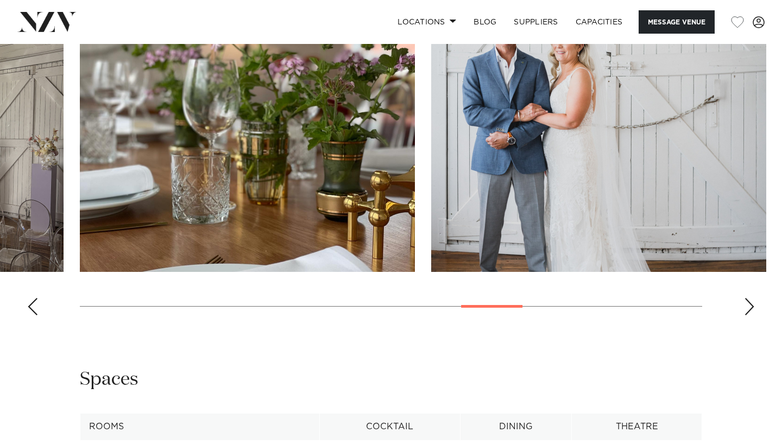
click at [750, 303] on div "Next slide" at bounding box center [749, 306] width 11 height 17
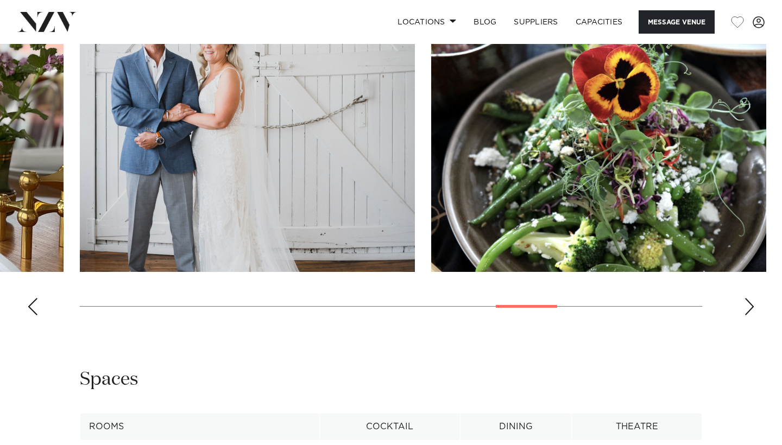
click at [749, 303] on div "Next slide" at bounding box center [749, 306] width 11 height 17
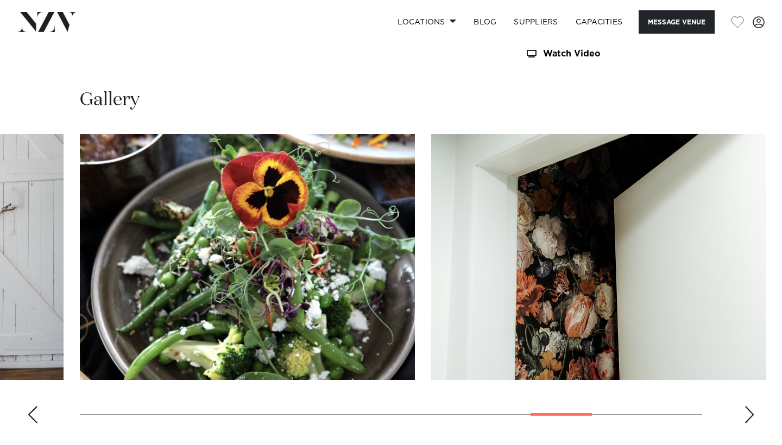
scroll to position [384, 0]
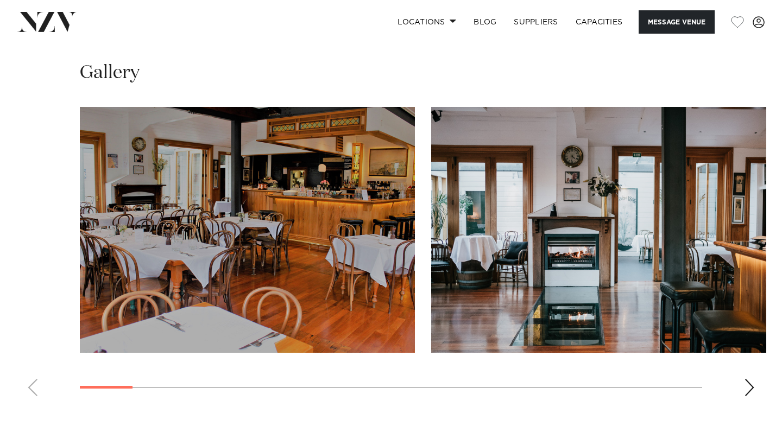
scroll to position [960, 0]
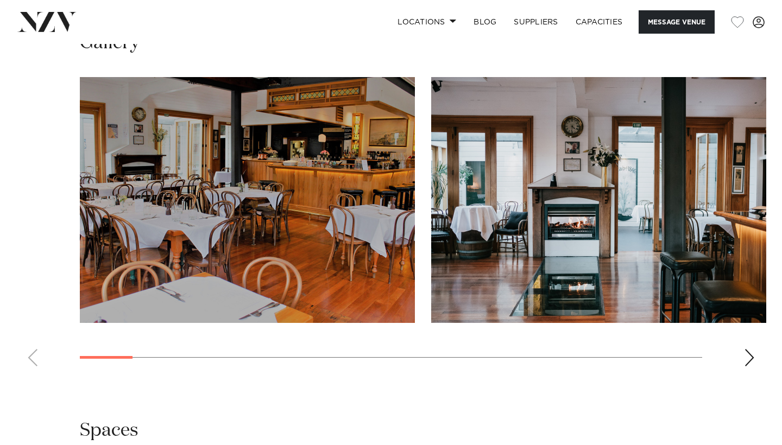
click at [751, 353] on div "Next slide" at bounding box center [749, 357] width 11 height 17
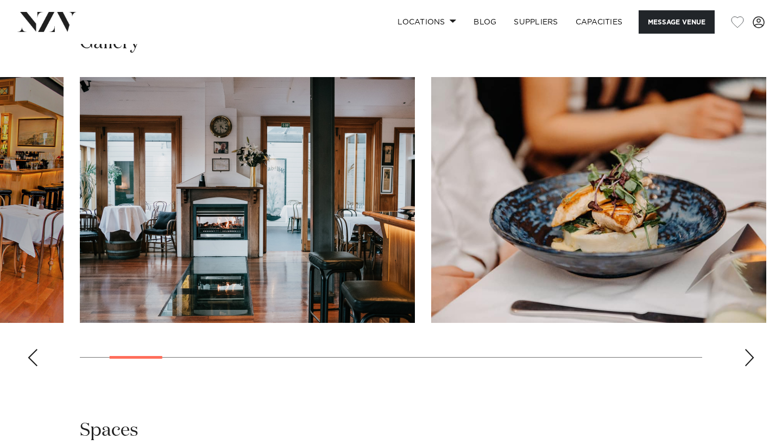
click at [751, 353] on div "Next slide" at bounding box center [749, 357] width 11 height 17
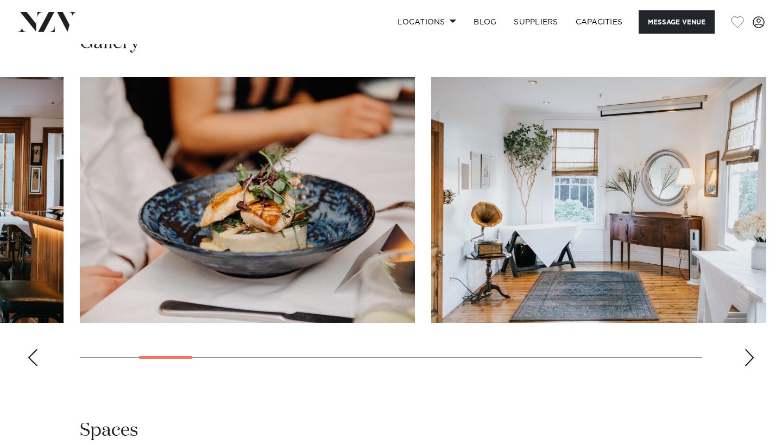
click at [751, 353] on div "Next slide" at bounding box center [749, 357] width 11 height 17
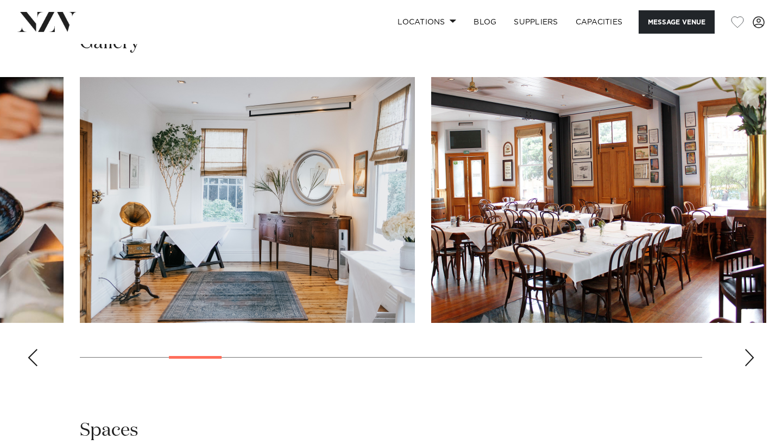
click at [751, 353] on div "Next slide" at bounding box center [749, 357] width 11 height 17
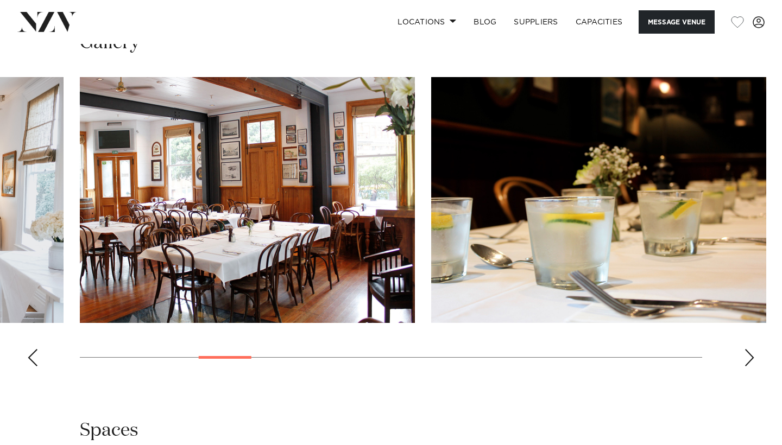
click at [751, 353] on div "Next slide" at bounding box center [749, 357] width 11 height 17
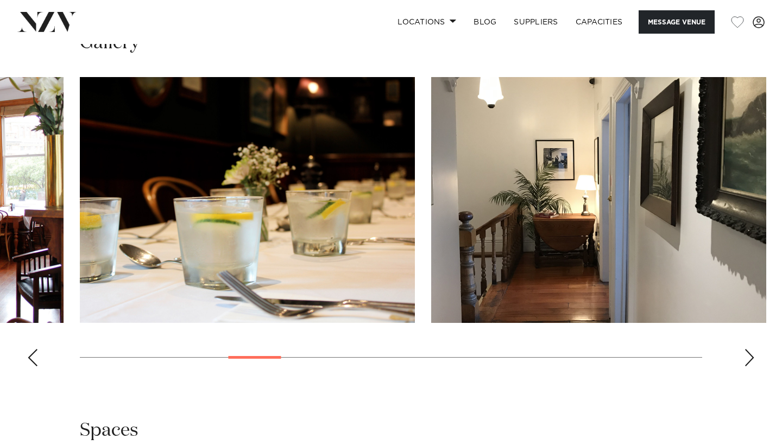
click at [750, 358] on div "Next slide" at bounding box center [749, 357] width 11 height 17
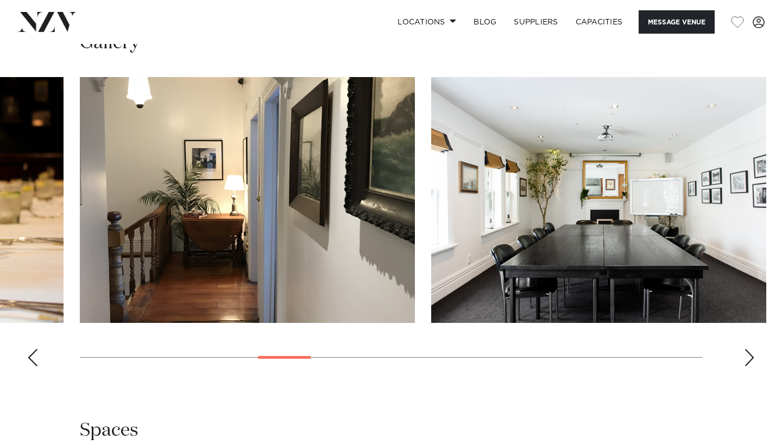
click at [750, 358] on div "Next slide" at bounding box center [749, 357] width 11 height 17
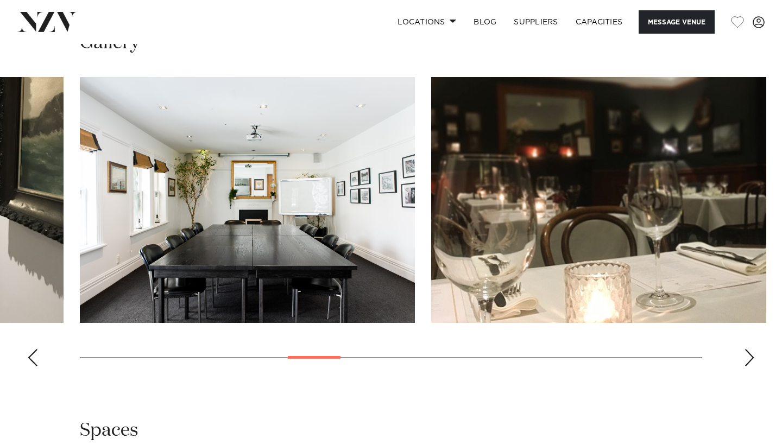
click at [750, 358] on div "Next slide" at bounding box center [749, 357] width 11 height 17
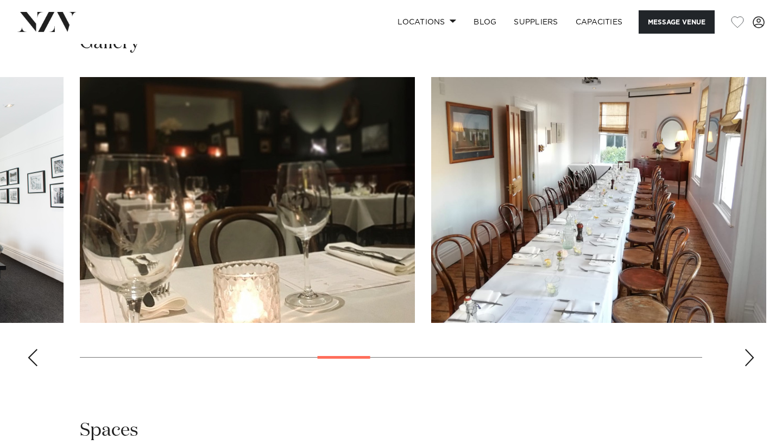
click at [750, 358] on div "Next slide" at bounding box center [749, 357] width 11 height 17
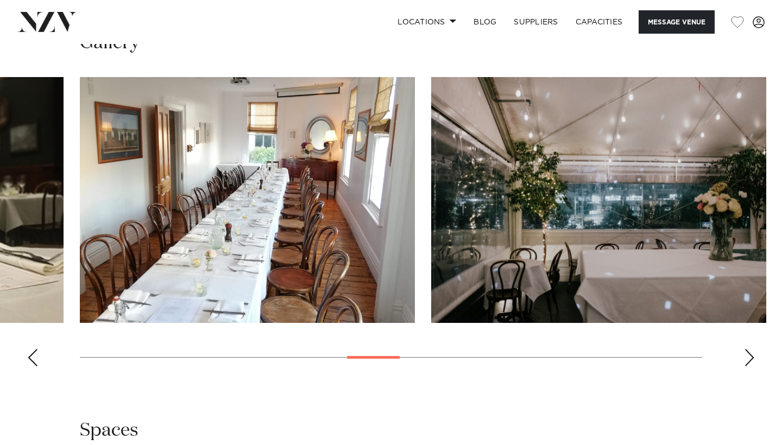
click at [750, 358] on div "Next slide" at bounding box center [749, 357] width 11 height 17
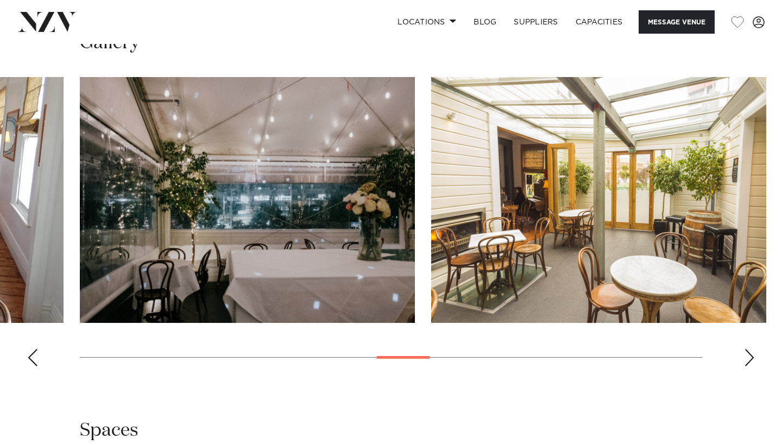
click at [750, 358] on div "Next slide" at bounding box center [749, 357] width 11 height 17
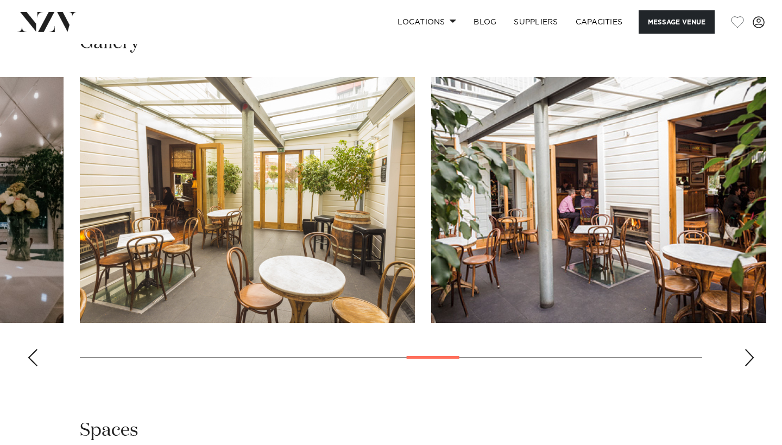
click at [750, 358] on div "Next slide" at bounding box center [749, 357] width 11 height 17
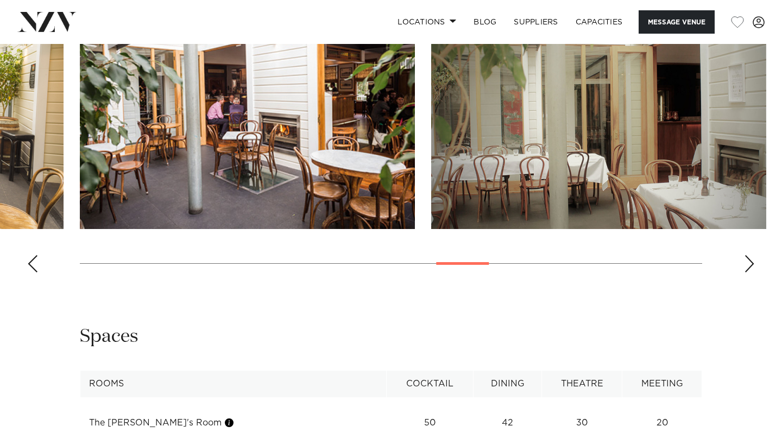
scroll to position [971, 0]
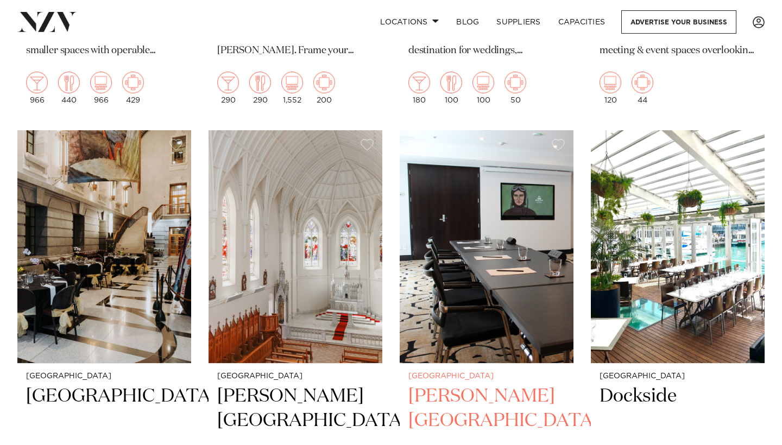
scroll to position [2679, 0]
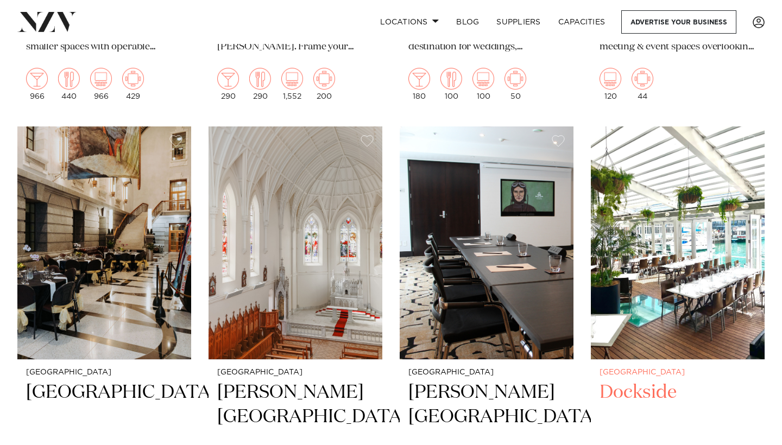
click at [648, 210] on img at bounding box center [678, 242] width 174 height 233
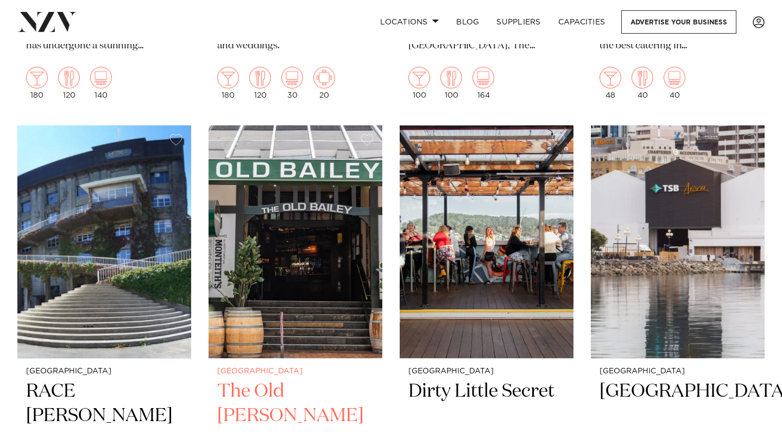
scroll to position [3616, 0]
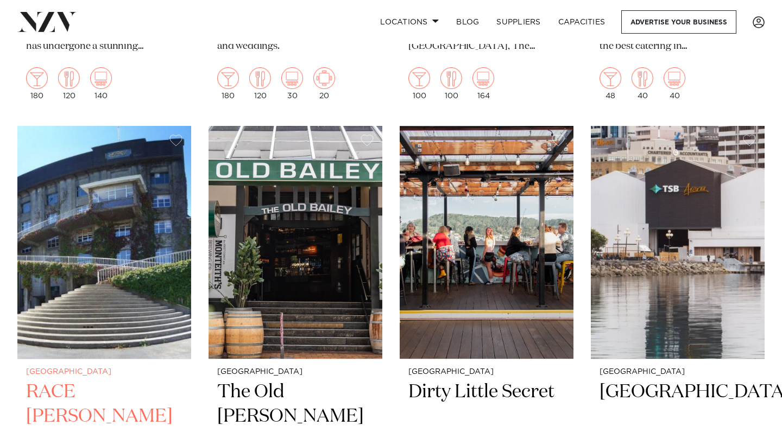
click at [157, 214] on img at bounding box center [104, 242] width 174 height 233
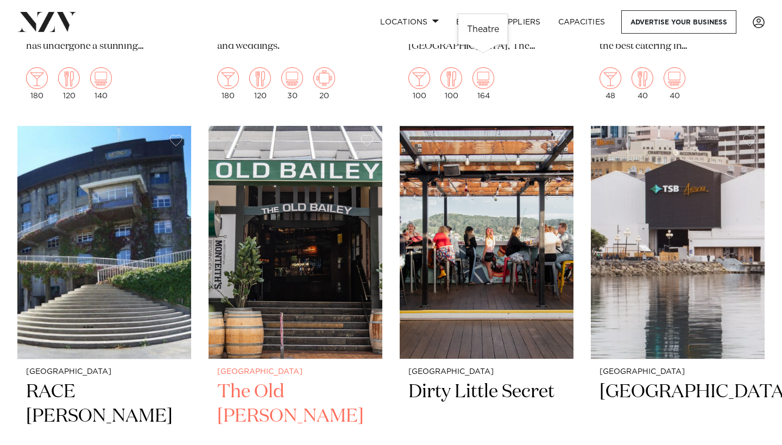
click at [294, 262] on img at bounding box center [295, 242] width 174 height 233
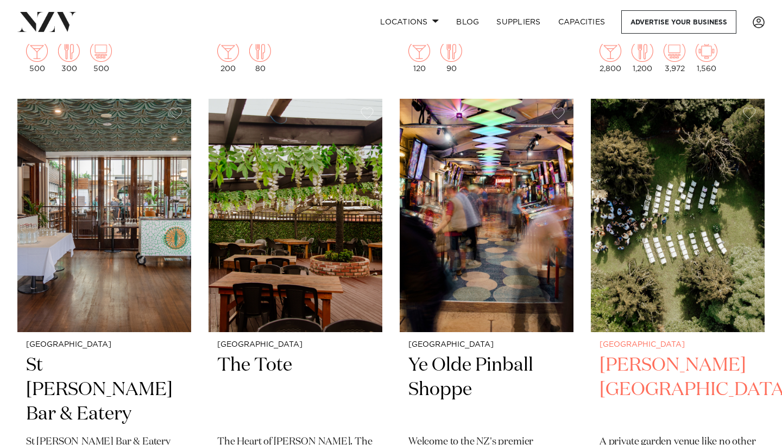
scroll to position [4113, 0]
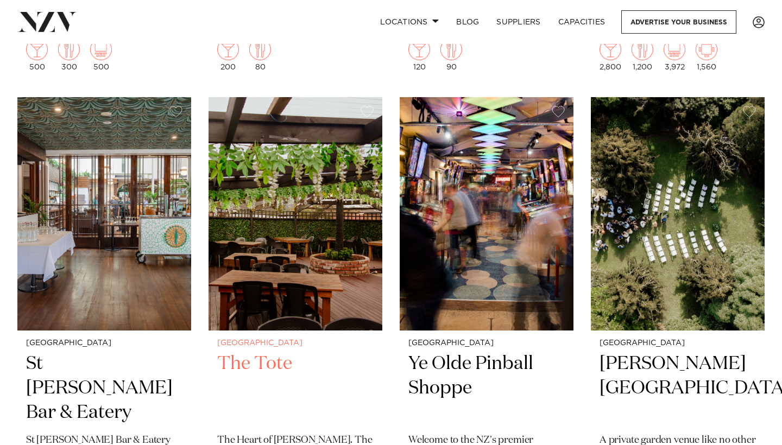
click at [350, 259] on img at bounding box center [295, 213] width 174 height 233
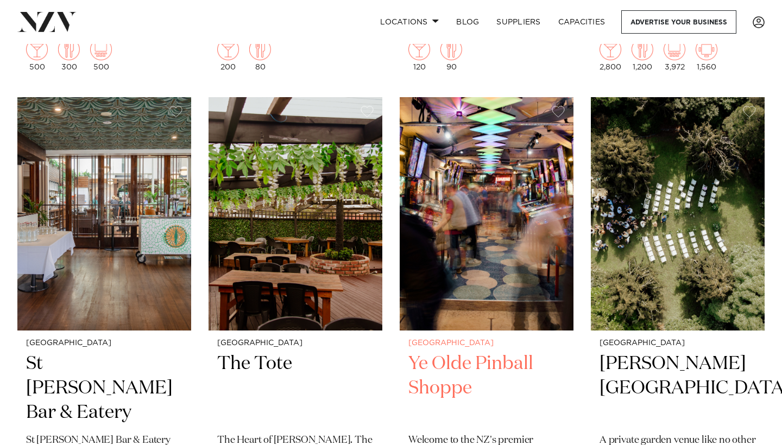
click at [522, 252] on img at bounding box center [487, 213] width 174 height 233
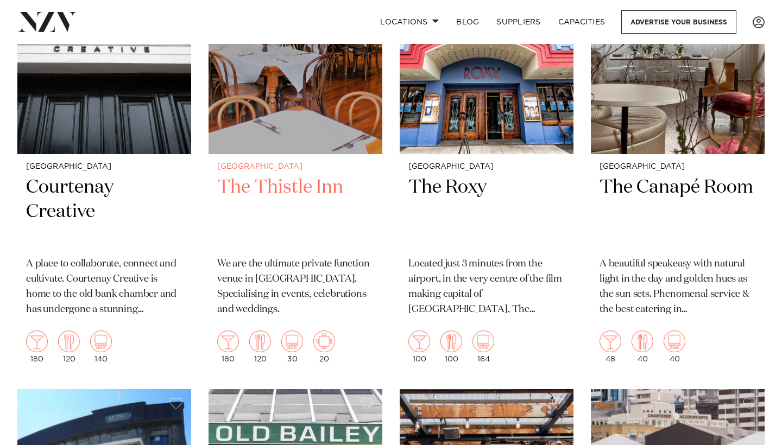
scroll to position [3324, 0]
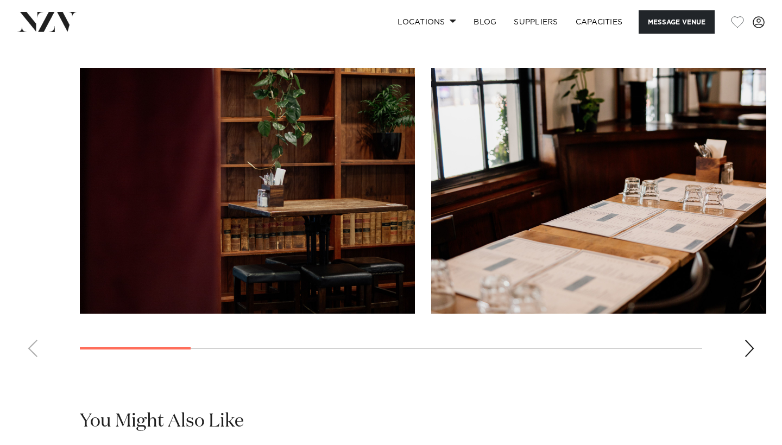
scroll to position [946, 0]
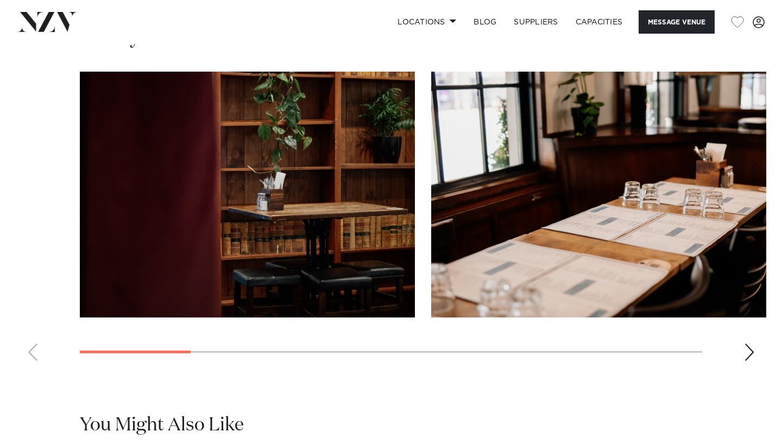
click at [753, 353] on div "Next slide" at bounding box center [749, 352] width 11 height 17
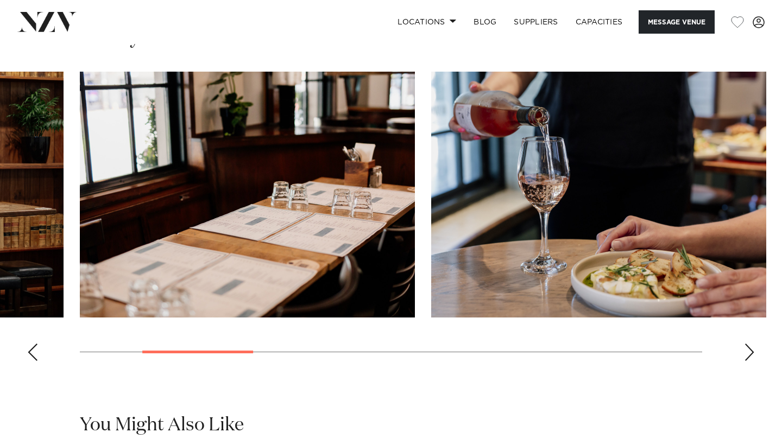
click at [753, 353] on div "Next slide" at bounding box center [749, 352] width 11 height 17
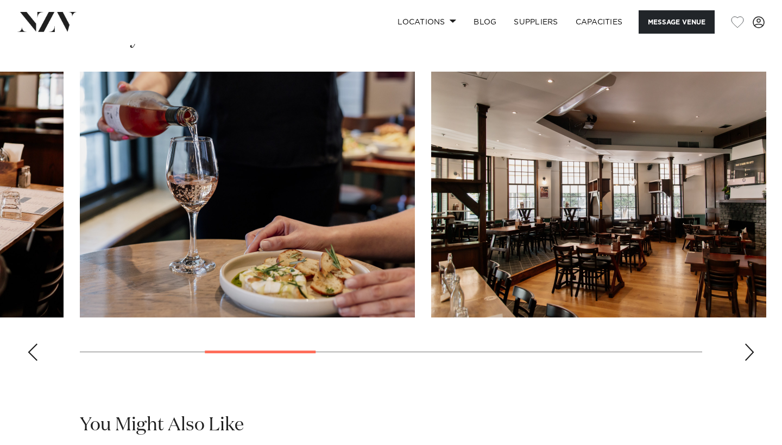
click at [753, 353] on div "Next slide" at bounding box center [749, 352] width 11 height 17
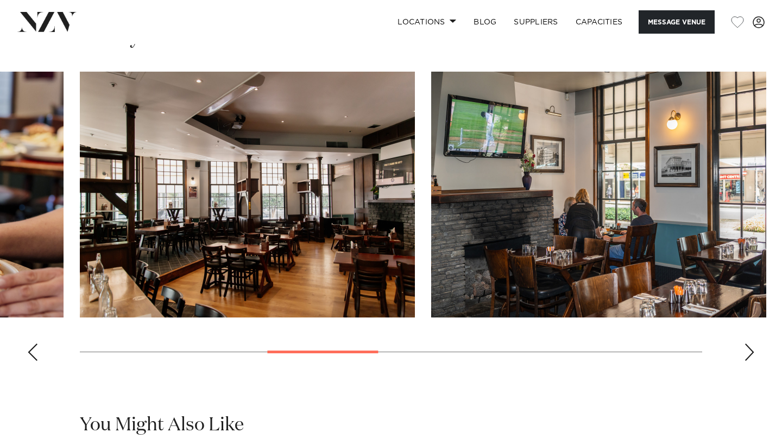
click at [753, 353] on div "Next slide" at bounding box center [749, 352] width 11 height 17
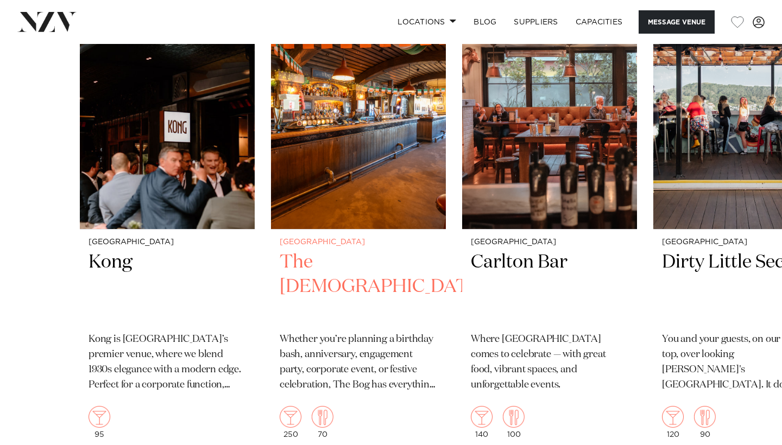
scroll to position [1408, 0]
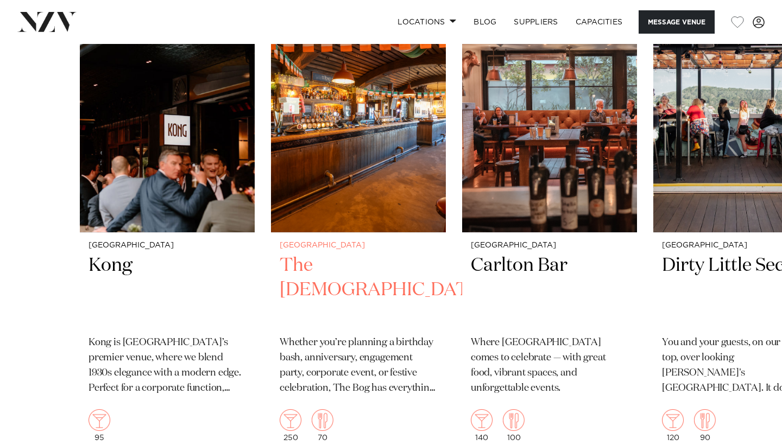
click at [316, 163] on img "2 / 16" at bounding box center [358, 115] width 175 height 235
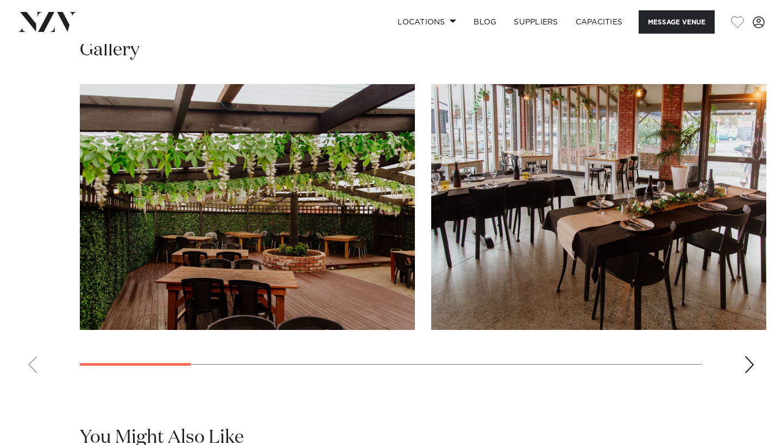
scroll to position [953, 0]
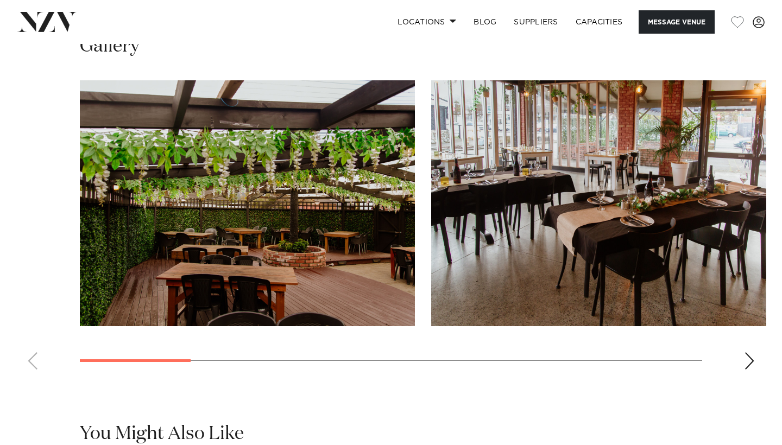
click at [749, 352] on div "Next slide" at bounding box center [749, 360] width 11 height 17
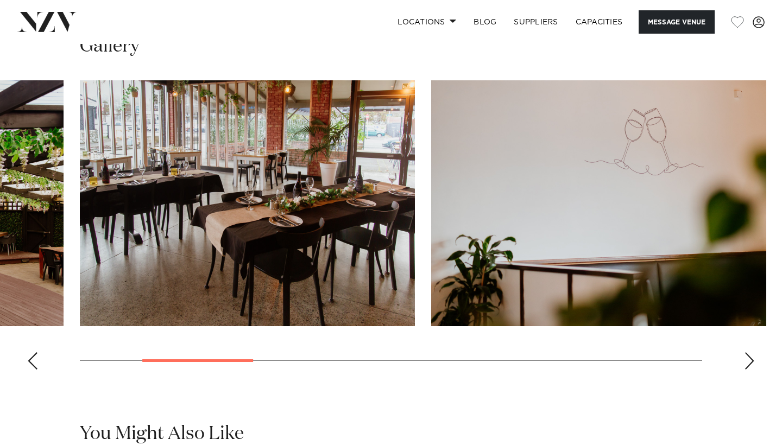
click at [749, 352] on div "Next slide" at bounding box center [749, 360] width 11 height 17
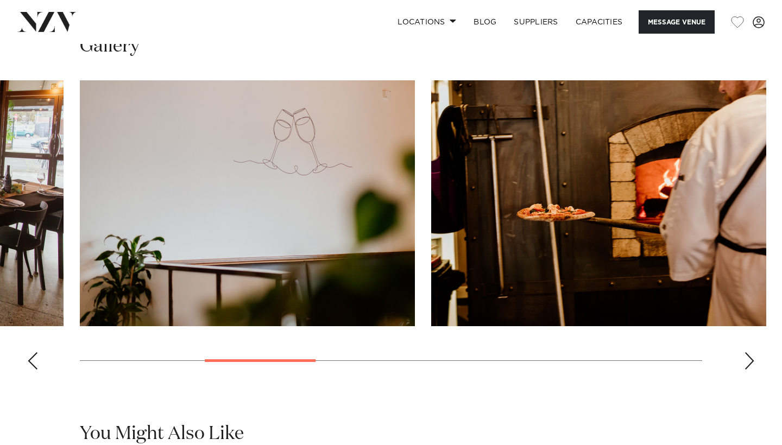
click at [749, 352] on div "Next slide" at bounding box center [749, 360] width 11 height 17
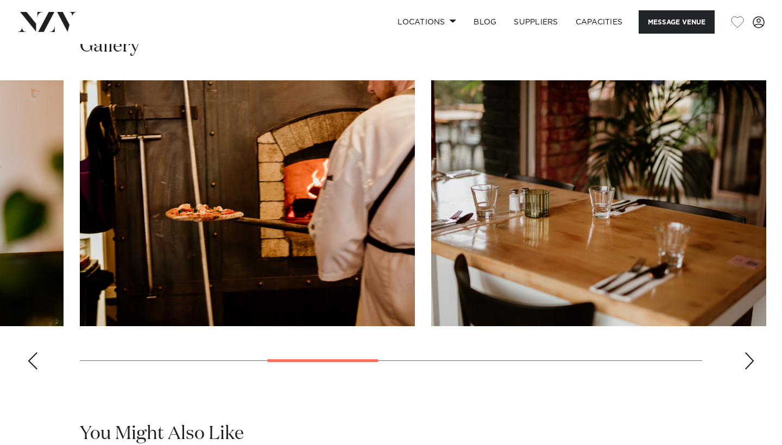
click at [749, 352] on div "Next slide" at bounding box center [749, 360] width 11 height 17
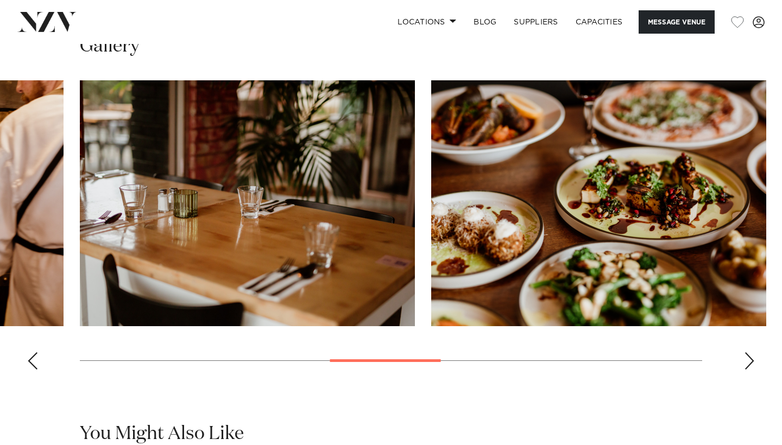
click at [749, 352] on div "Next slide" at bounding box center [749, 360] width 11 height 17
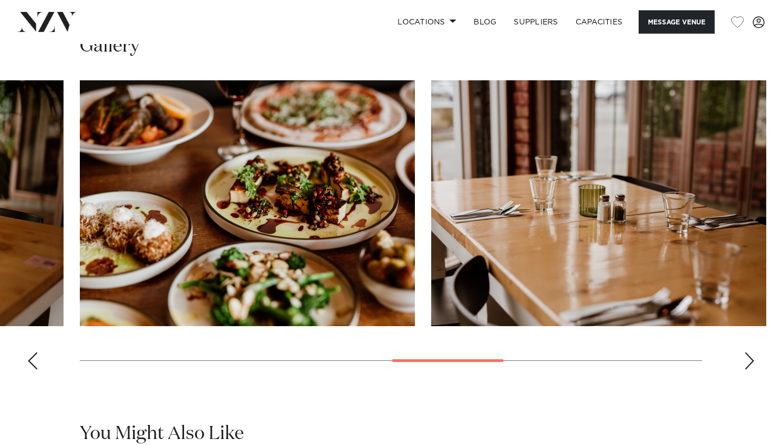
click at [749, 352] on div "Next slide" at bounding box center [749, 360] width 11 height 17
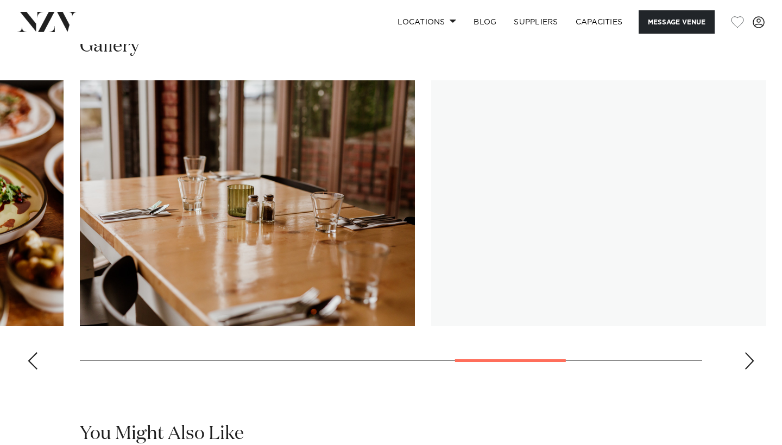
click at [749, 352] on div "Next slide" at bounding box center [749, 360] width 11 height 17
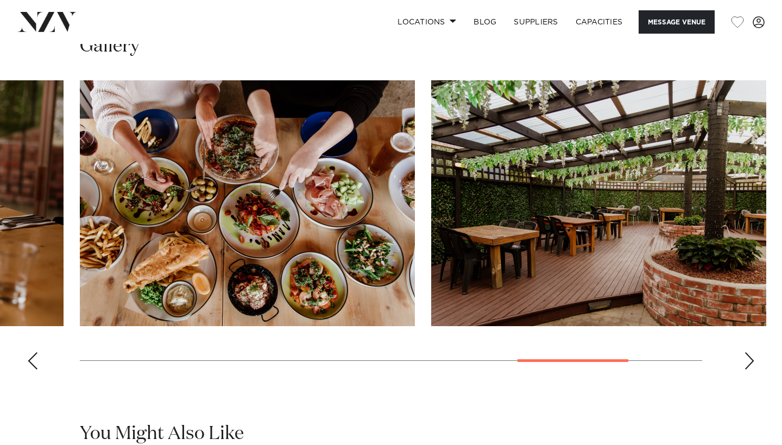
click at [749, 352] on div "Next slide" at bounding box center [749, 360] width 11 height 17
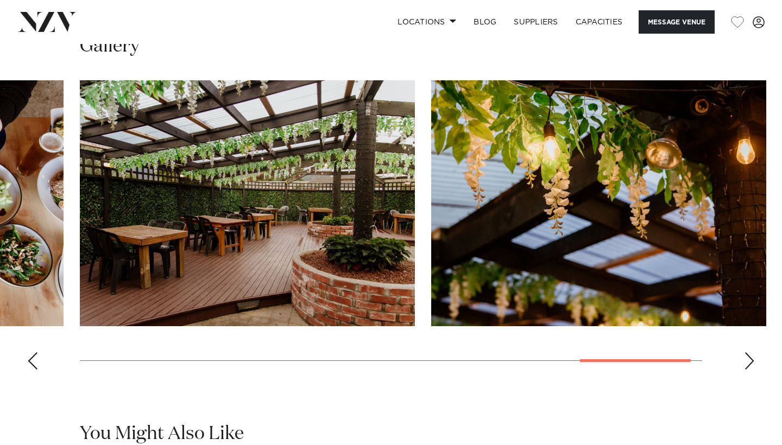
click at [749, 352] on div "Next slide" at bounding box center [749, 360] width 11 height 17
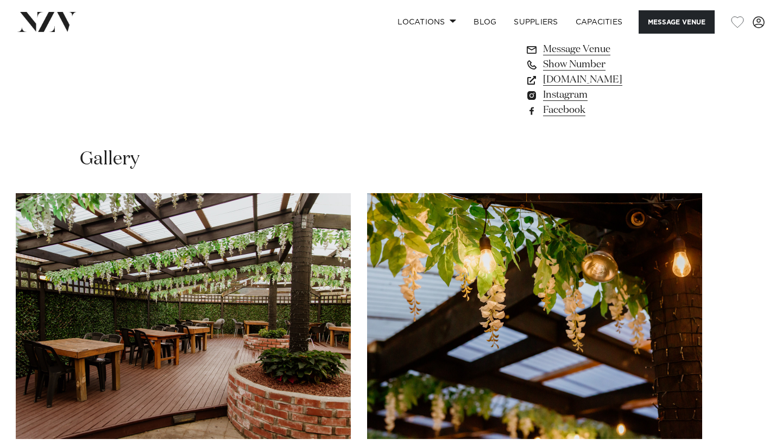
scroll to position [840, 0]
